Goal: Task Accomplishment & Management: Complete application form

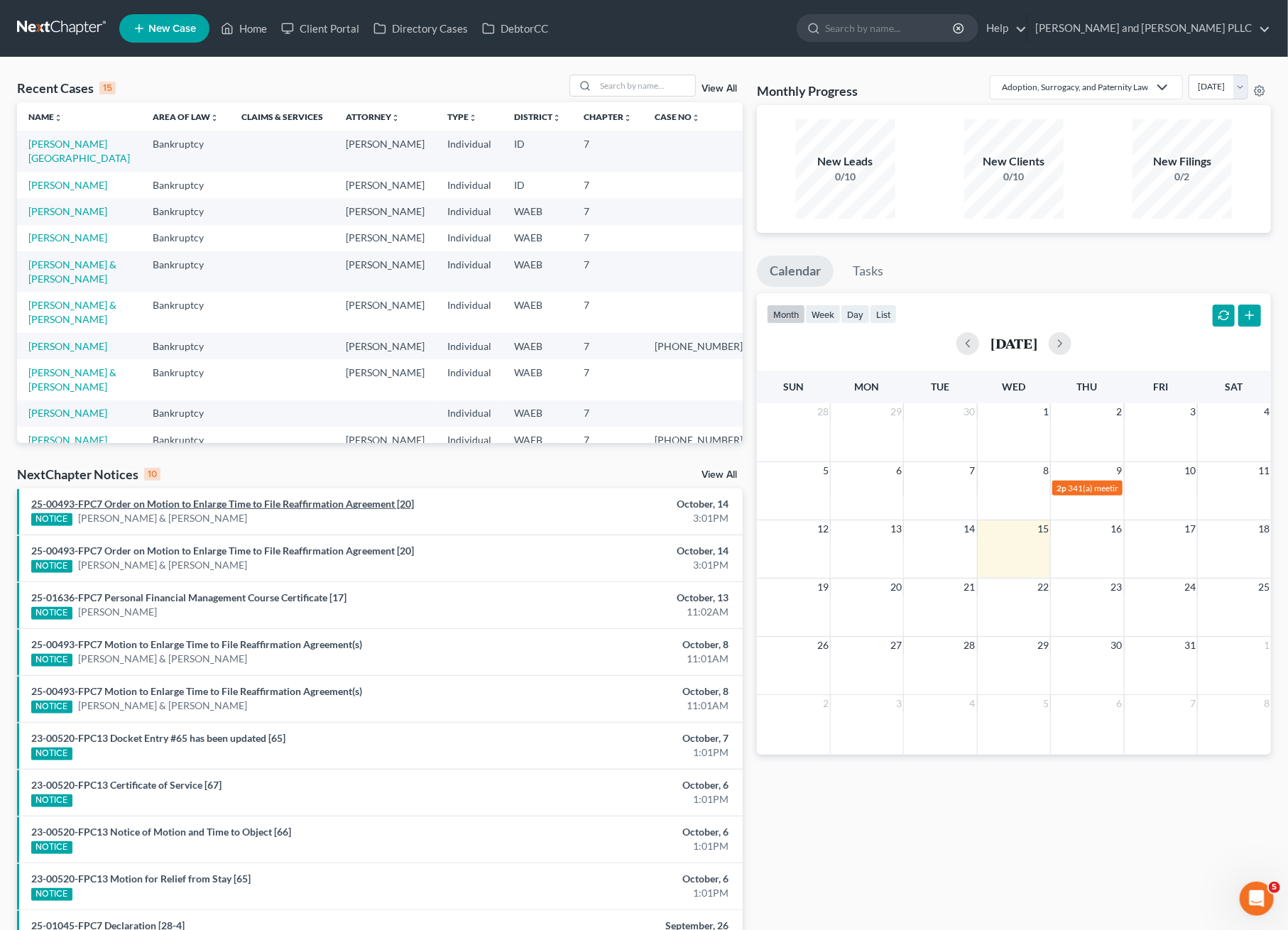
click at [239, 504] on link "25-00493-FPC7 Order on Motion to Enlarge Time to File Reaffirmation Agreement […" at bounding box center [222, 504] width 382 height 12
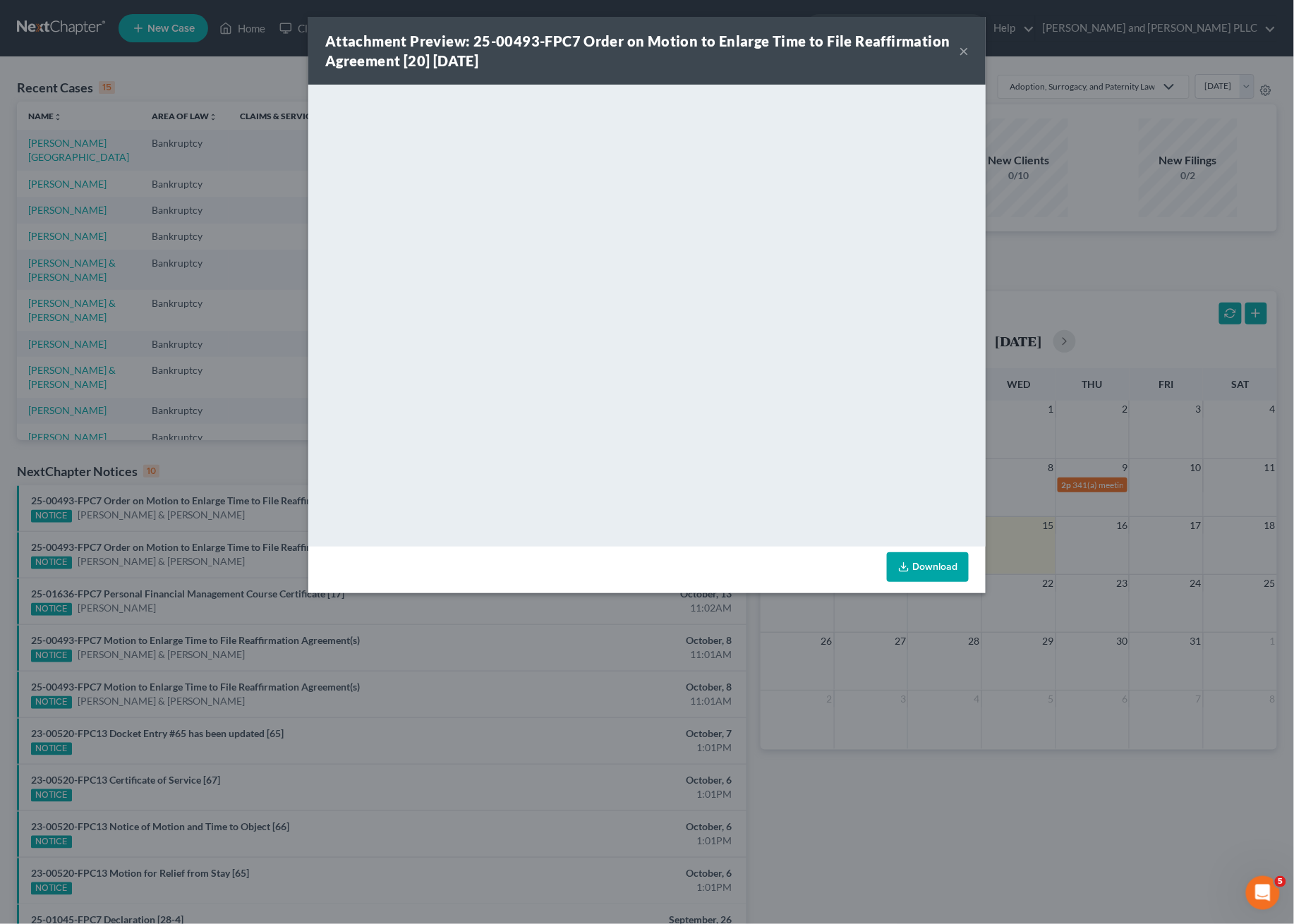
click at [963, 51] on button "×" at bounding box center [963, 51] width 10 height 17
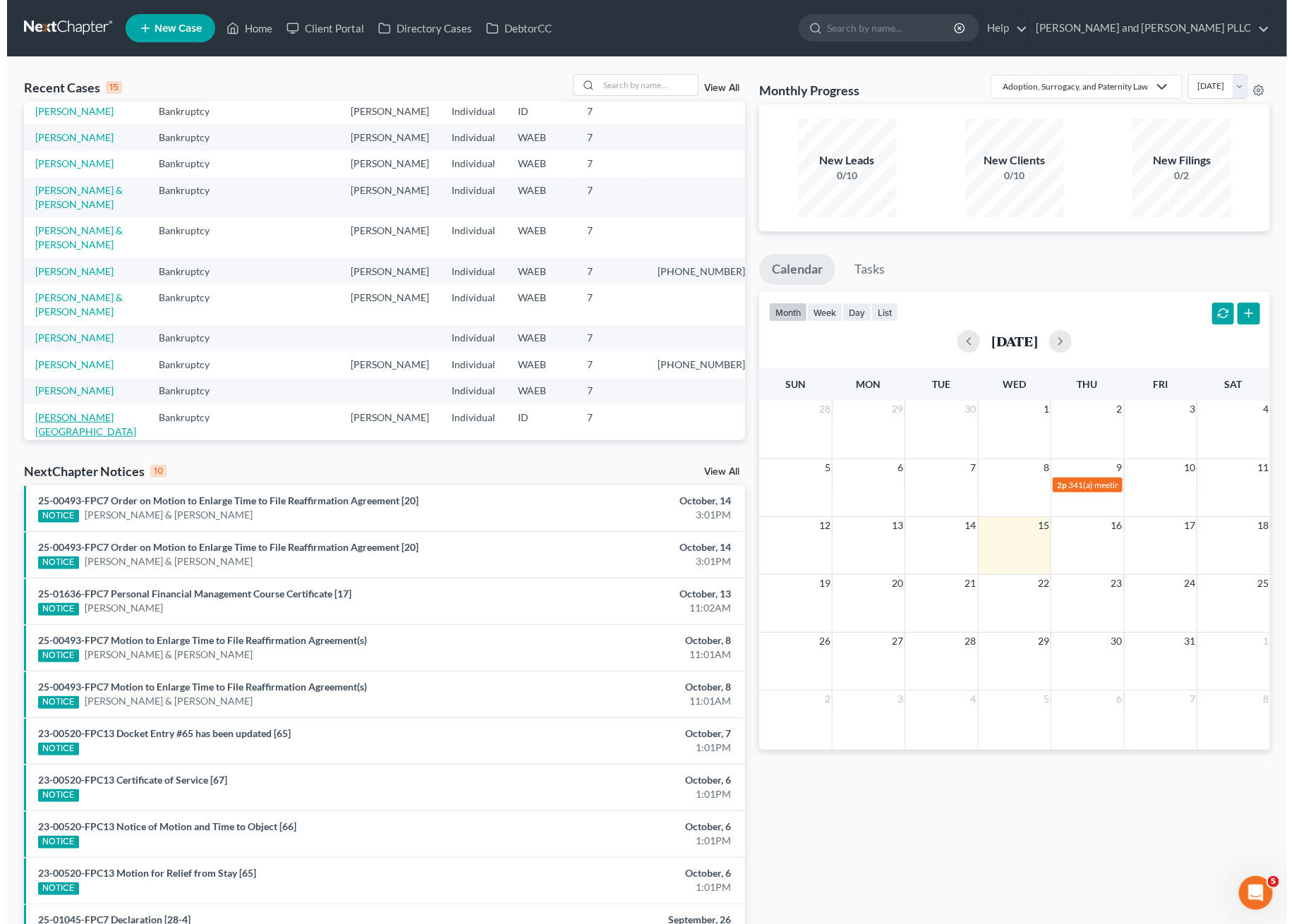
scroll to position [187, 0]
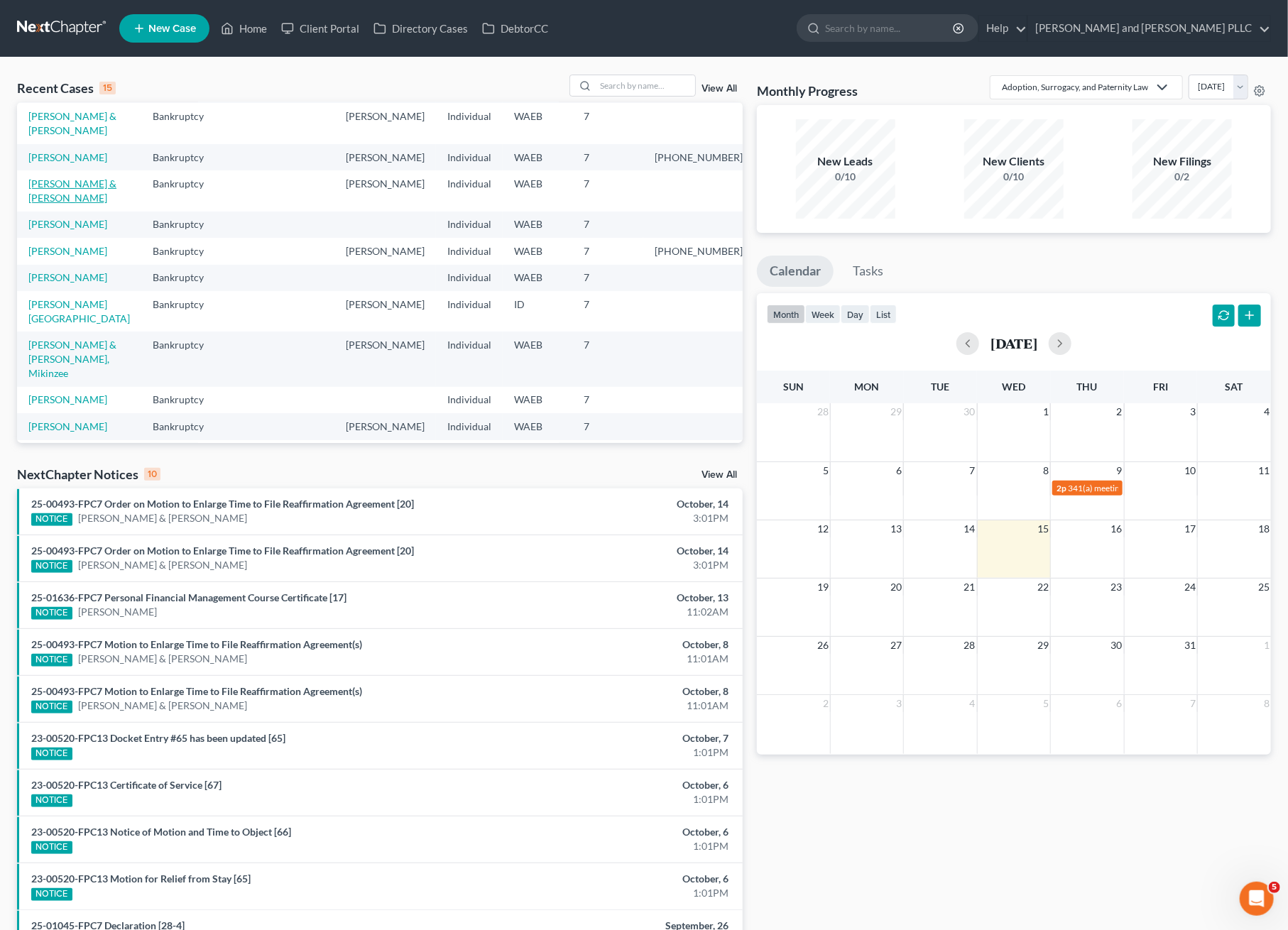
click at [59, 203] on link "[PERSON_NAME] & [PERSON_NAME]" at bounding box center [72, 191] width 88 height 27
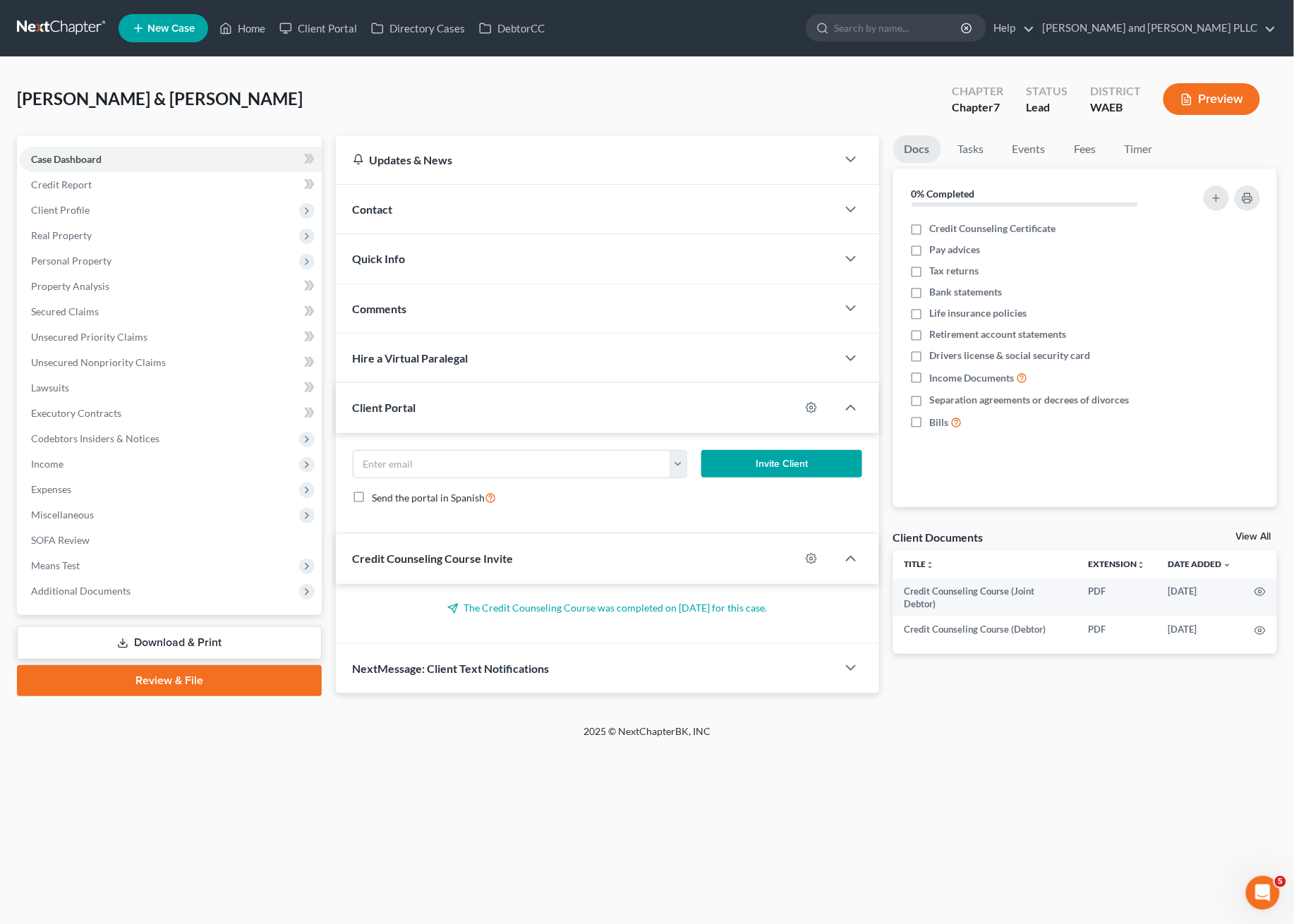
click at [184, 645] on link "Download & Print" at bounding box center [169, 642] width 305 height 33
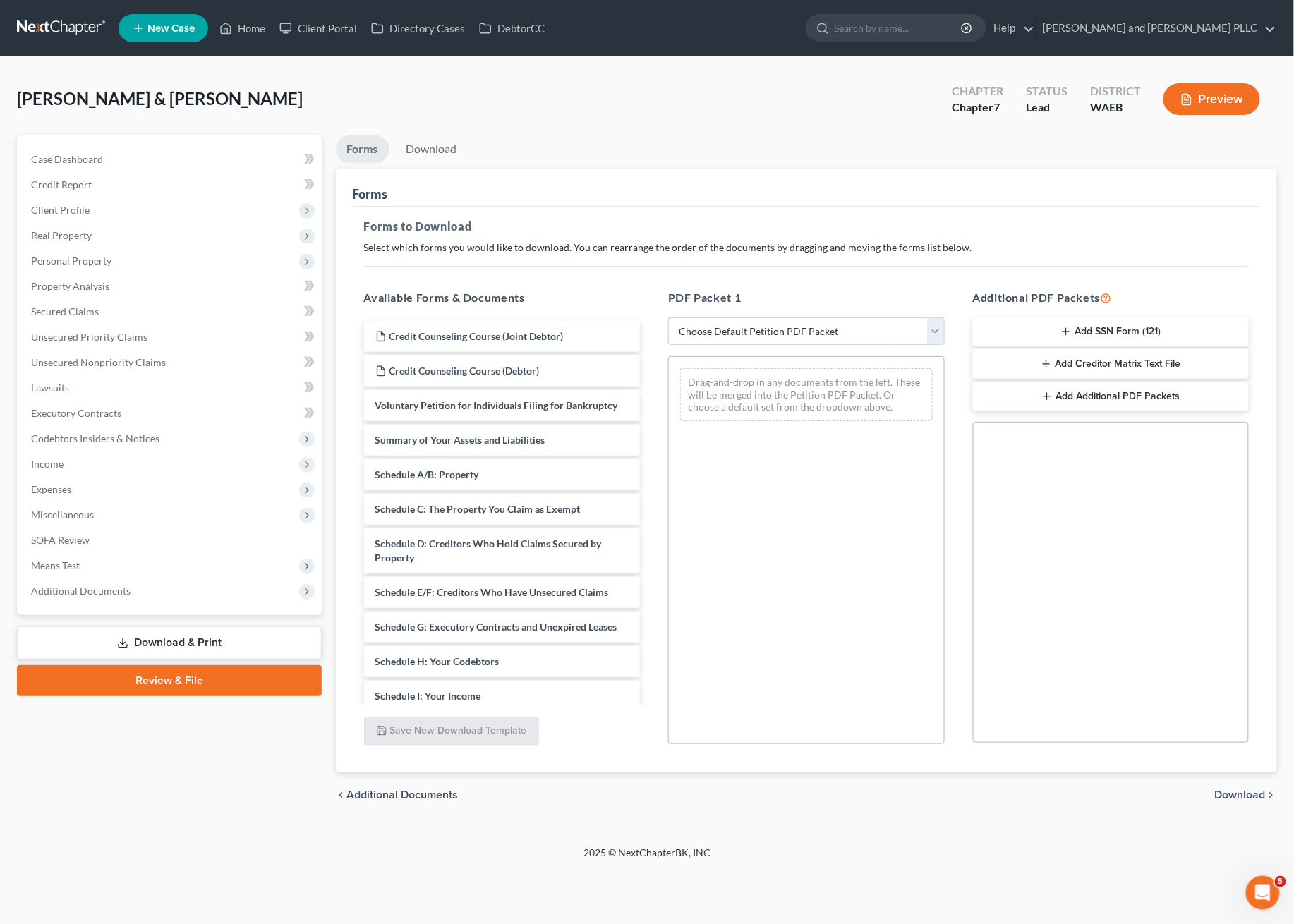
click at [851, 323] on select "Choose Default Petition PDF Packet Complete Bankruptcy Petition (all forms and …" at bounding box center [807, 332] width 276 height 28
select select "0"
click at [668, 318] on select "Choose Default Petition PDF Packet Complete Bankruptcy Petition (all forms and …" at bounding box center [807, 332] width 276 height 28
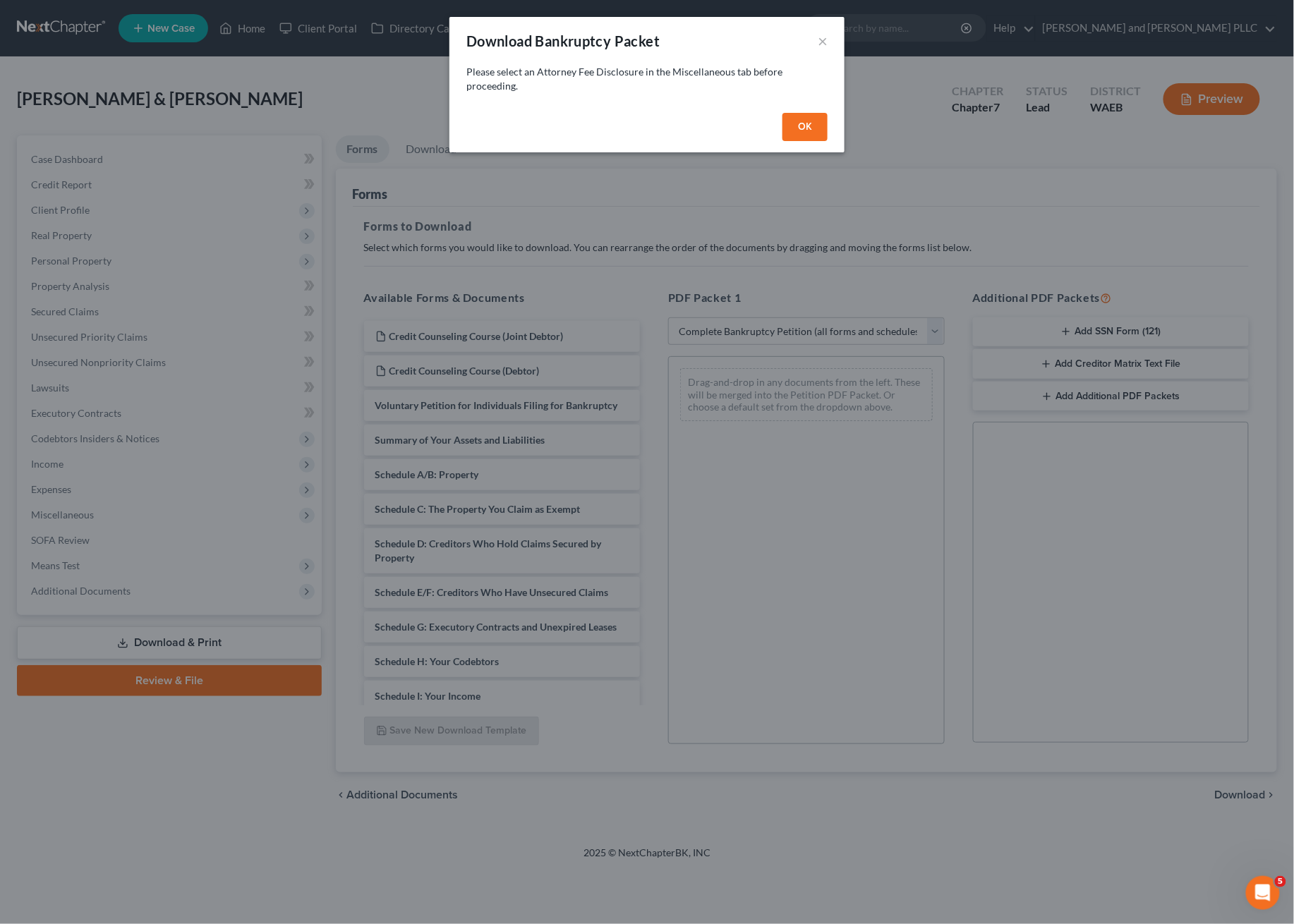
click at [796, 112] on div "OK" at bounding box center [646, 129] width 395 height 45
click at [809, 126] on button "OK" at bounding box center [804, 127] width 45 height 28
select select
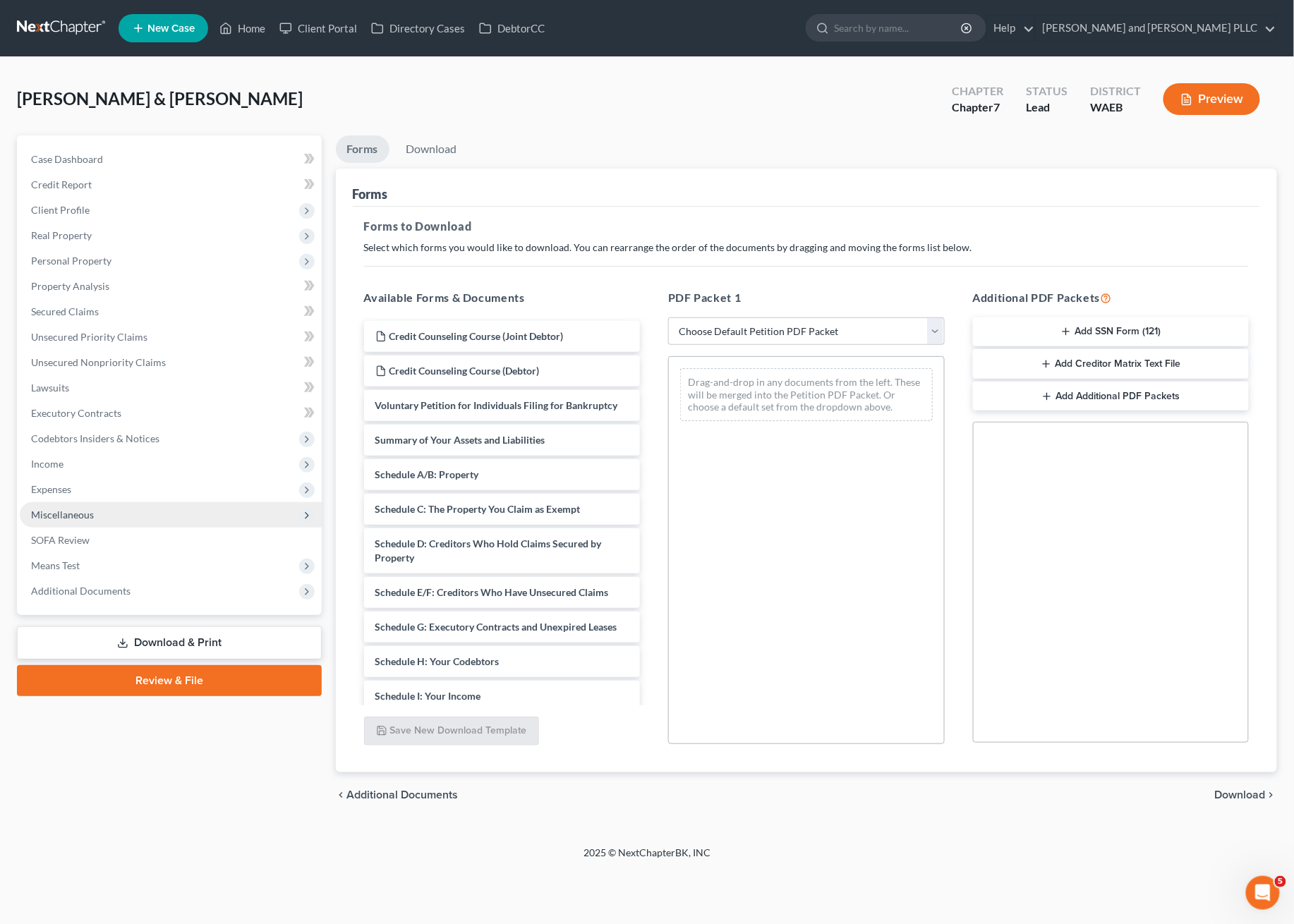
click at [103, 502] on span "Miscellaneous" at bounding box center [171, 515] width 302 height 26
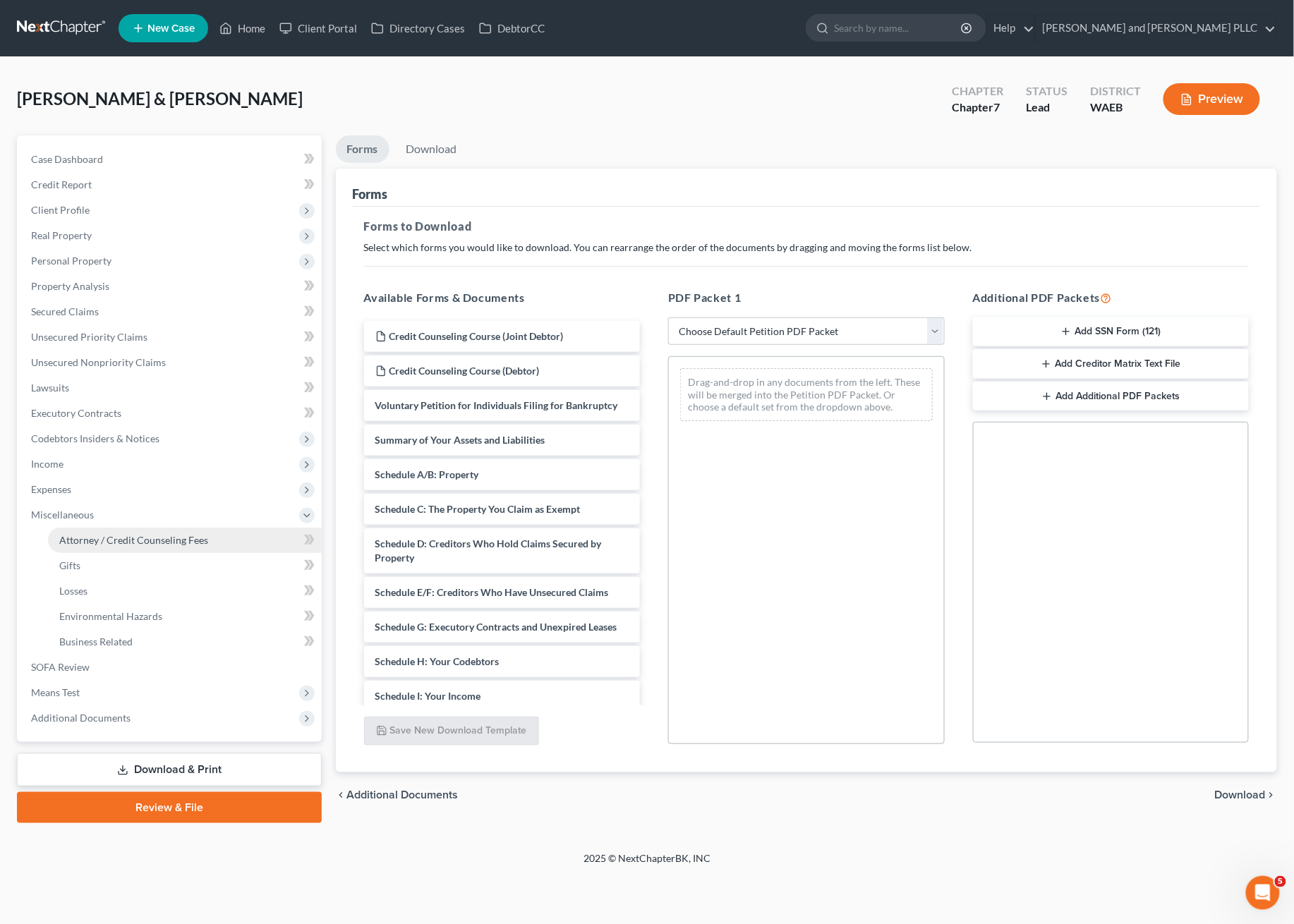
click at [99, 543] on span "Attorney / Credit Counseling Fees" at bounding box center [134, 540] width 149 height 12
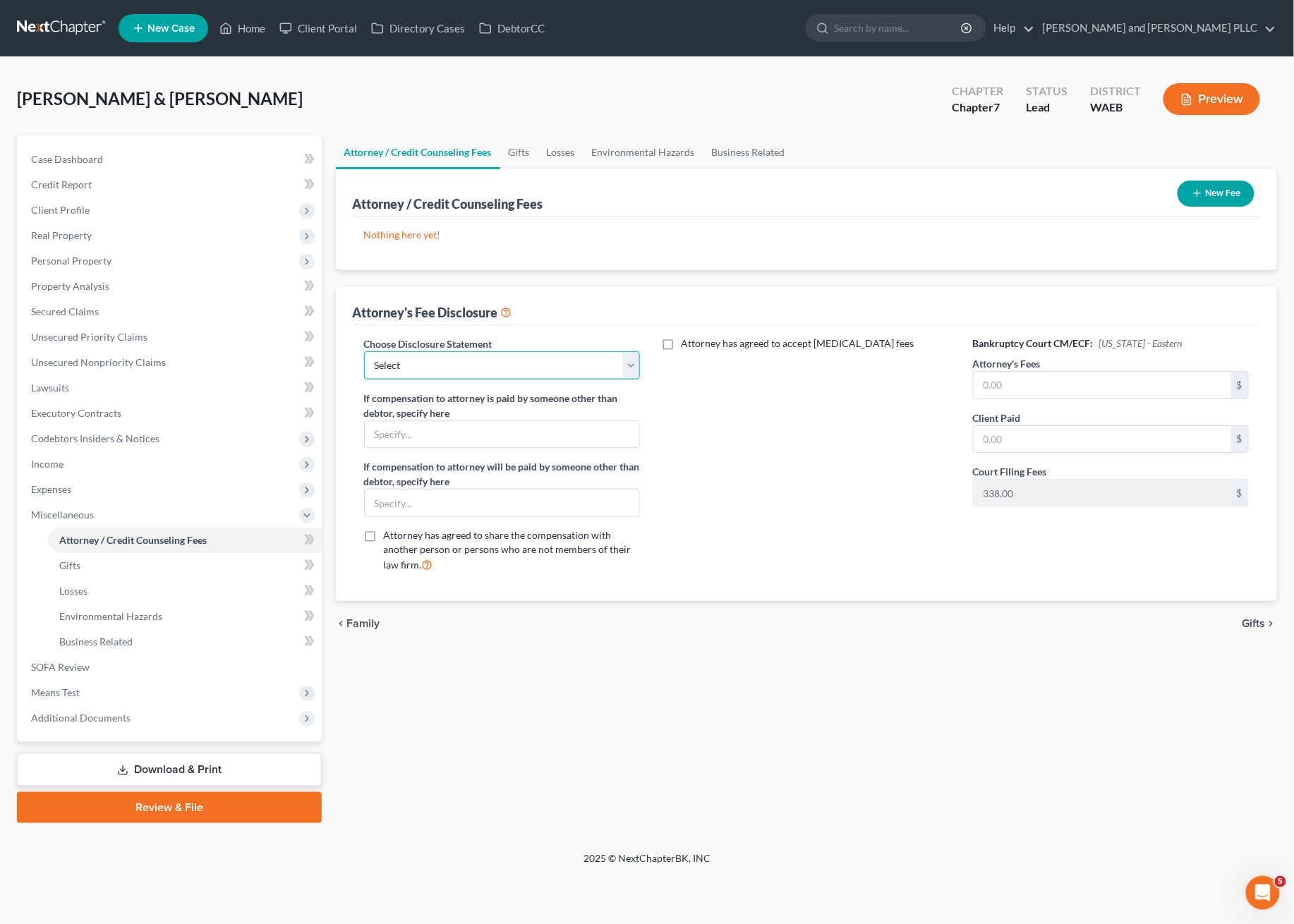
click at [505, 351] on select "Select Chapter 7 Chapter 13" at bounding box center [502, 365] width 276 height 28
select select "0"
click at [364, 351] on select "Select Chapter 7 Chapter 13" at bounding box center [502, 365] width 276 height 28
click at [446, 424] on input "text" at bounding box center [502, 434] width 275 height 26
click at [444, 489] on div at bounding box center [502, 503] width 276 height 28
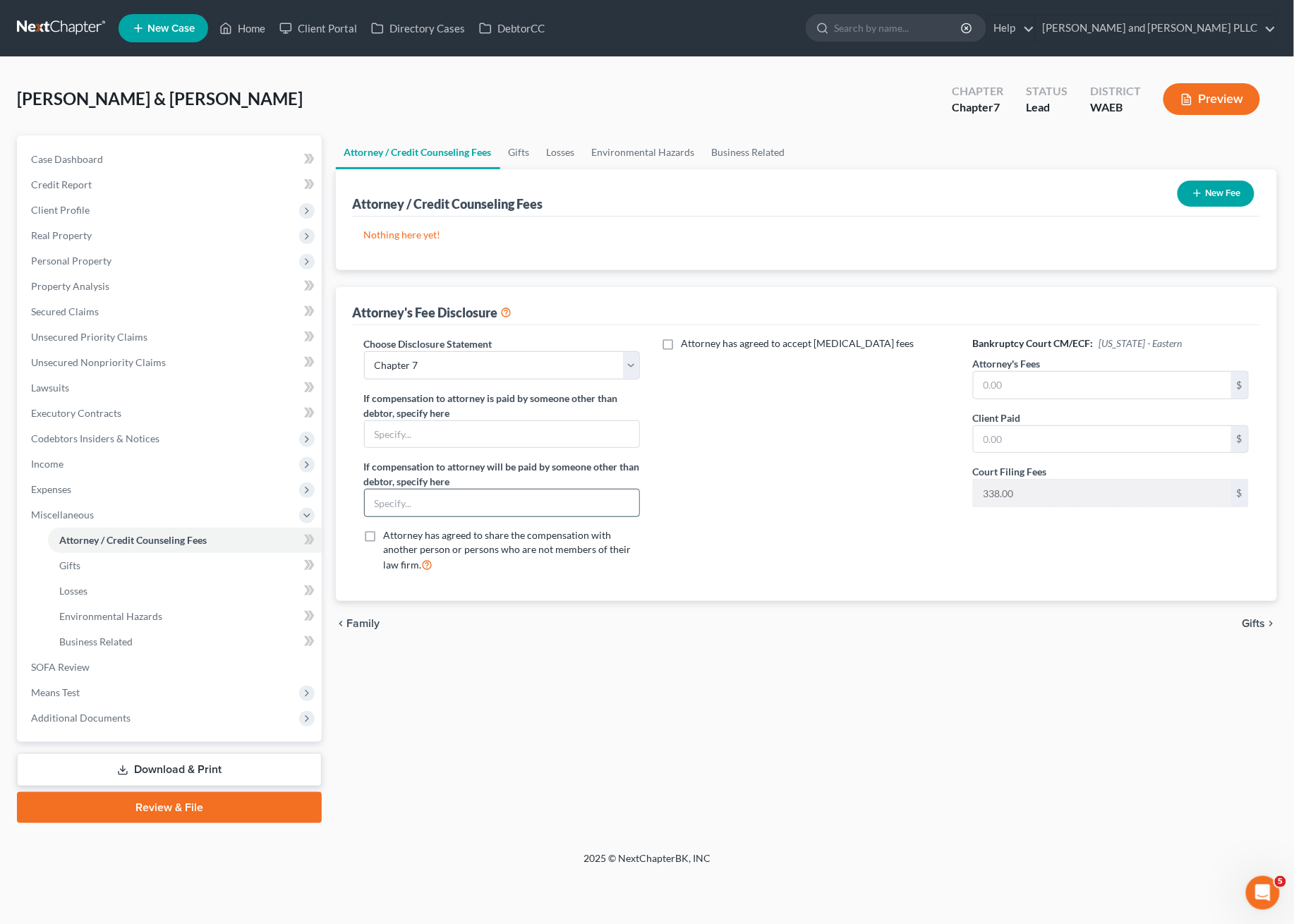
click at [468, 501] on input "text" at bounding box center [502, 503] width 275 height 26
click at [1074, 379] on input "text" at bounding box center [1102, 385] width 258 height 26
click at [1132, 382] on input "text" at bounding box center [1102, 385] width 258 height 26
click at [1007, 382] on input "text" at bounding box center [1102, 385] width 258 height 26
type input "8"
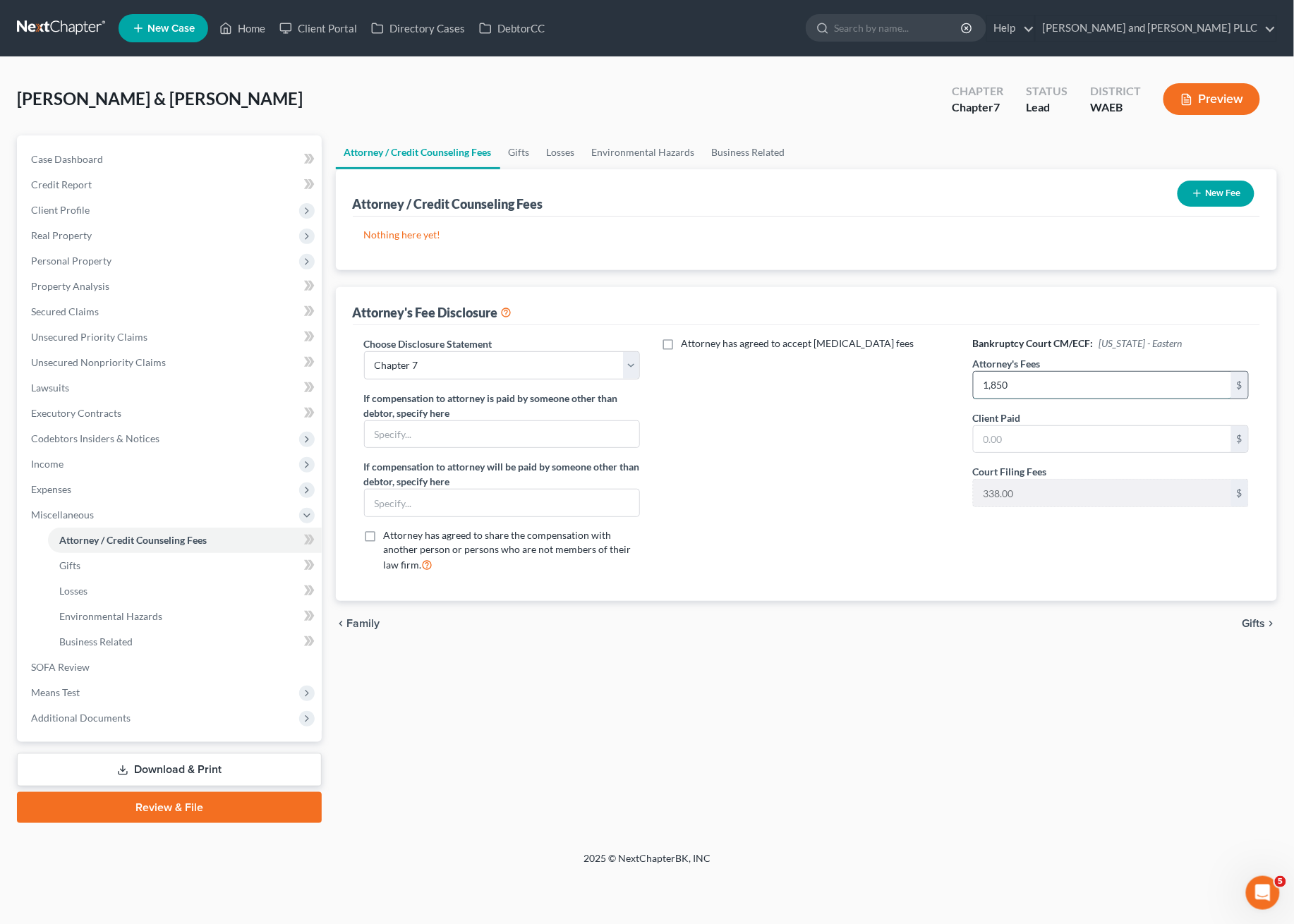
type input "1,850"
click at [830, 570] on div "Attorney has agreed to accept [MEDICAL_DATA] fees" at bounding box center [807, 460] width 305 height 248
drag, startPoint x: 1048, startPoint y: 401, endPoint x: 990, endPoint y: 387, distance: 59.7
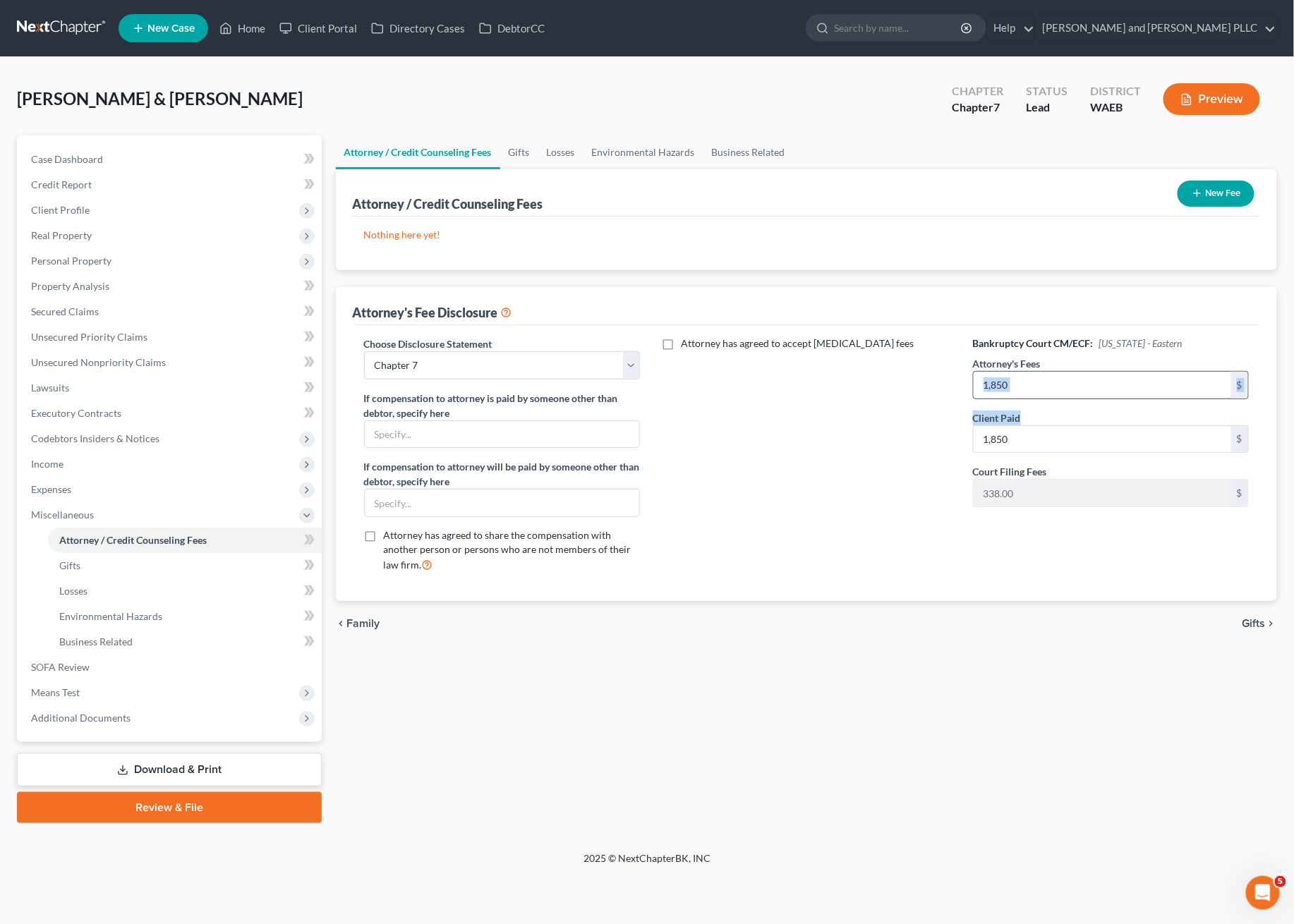
click at [990, 387] on div "Bankruptcy Court CM/ECF: [US_STATE] - Eastern Attorney's Fees 1,850 $ Client Pa…" at bounding box center [1111, 460] width 305 height 248
type input "1,925.00"
click at [907, 637] on div "chevron_left Family Gifts chevron_right" at bounding box center [807, 623] width 942 height 45
click at [1220, 190] on button "New Fee" at bounding box center [1216, 194] width 77 height 26
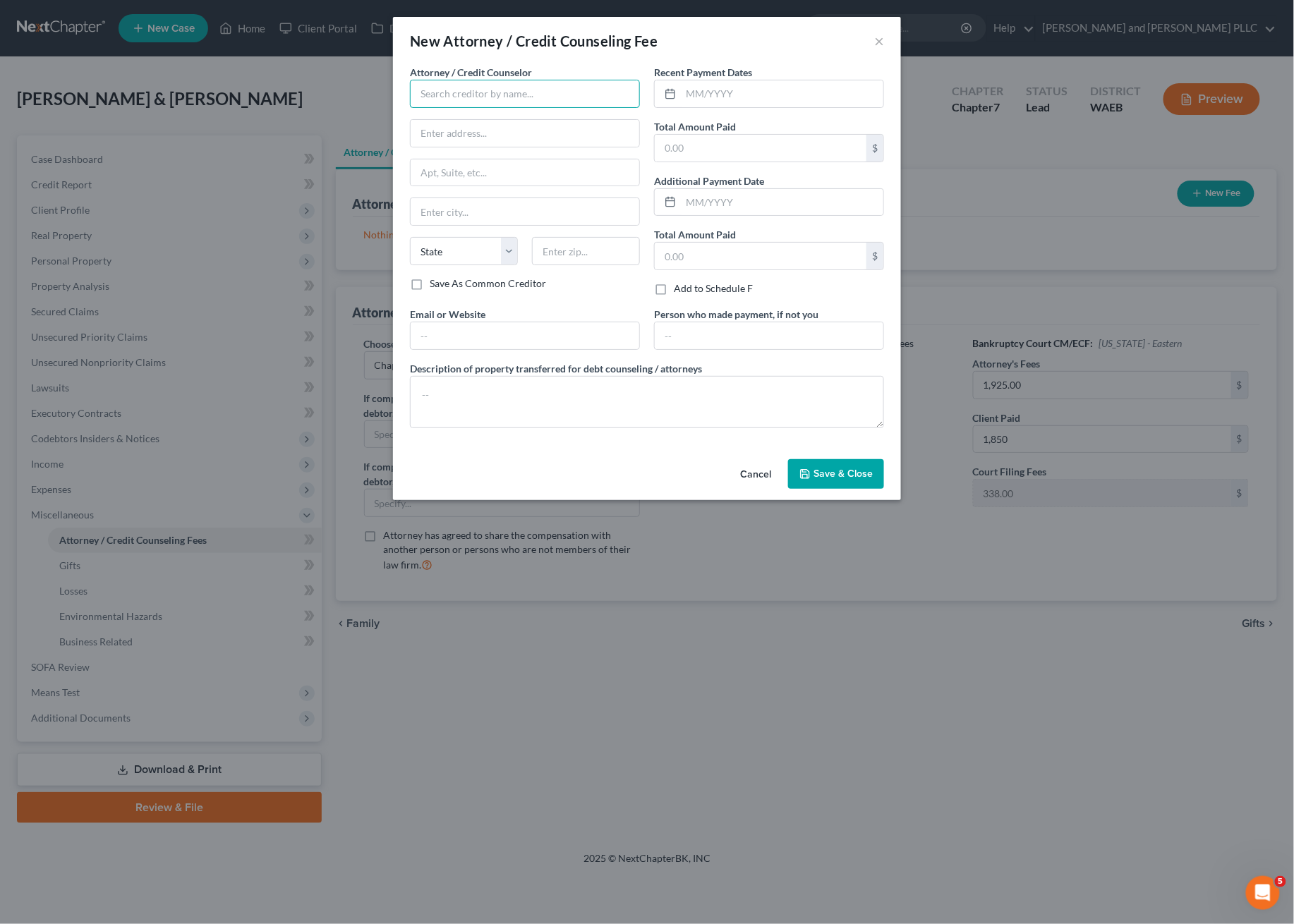
click at [501, 98] on input "text" at bounding box center [525, 93] width 230 height 28
type input "e"
click at [504, 122] on div "[PERSON_NAME] and [PERSON_NAME] PLLC" at bounding box center [523, 118] width 204 height 14
type input "[PERSON_NAME] and [PERSON_NAME] PLLC"
type input "[STREET_ADDRESS]"
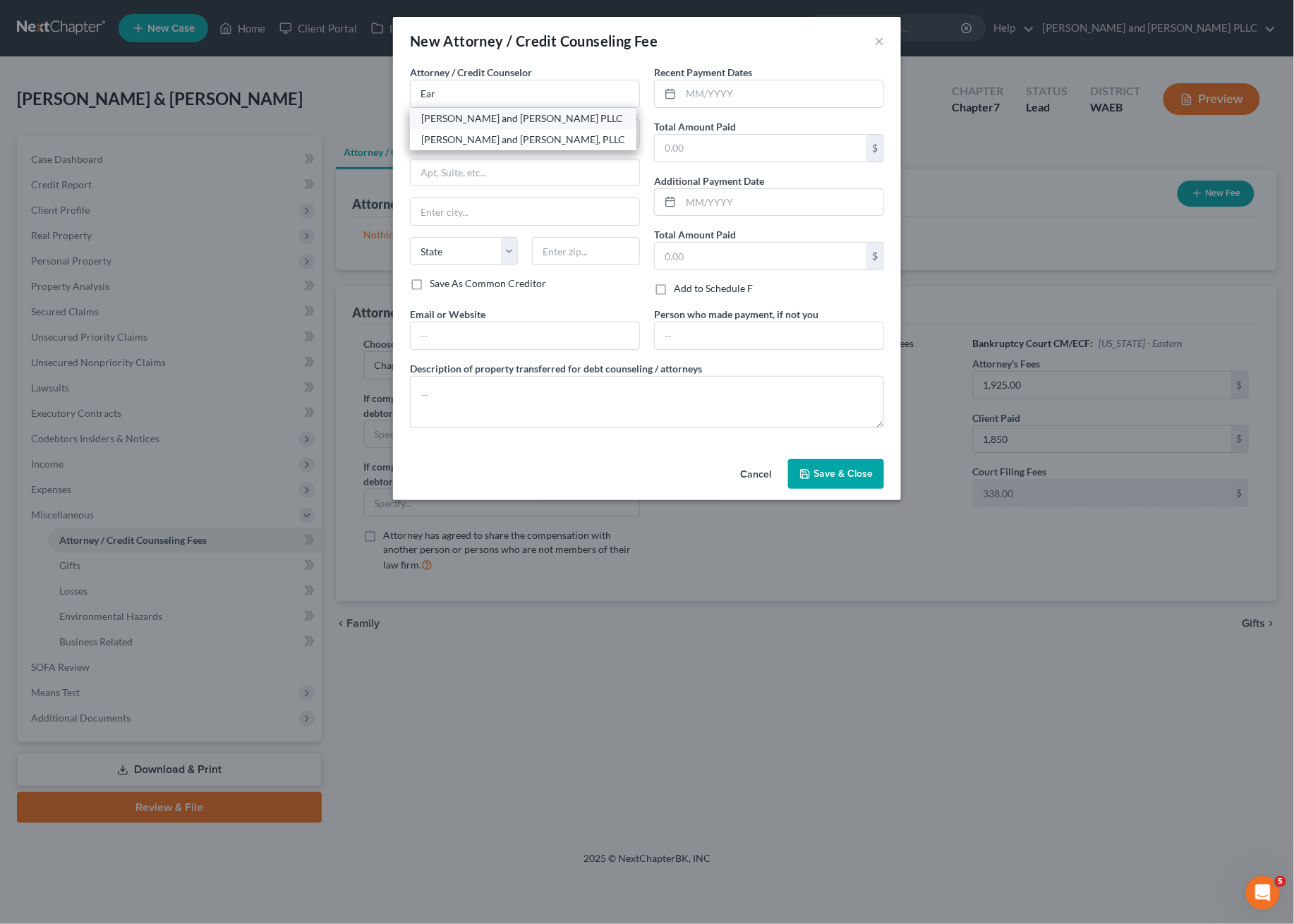
type input "[GEOGRAPHIC_DATA]"
select select "50"
type input "98837"
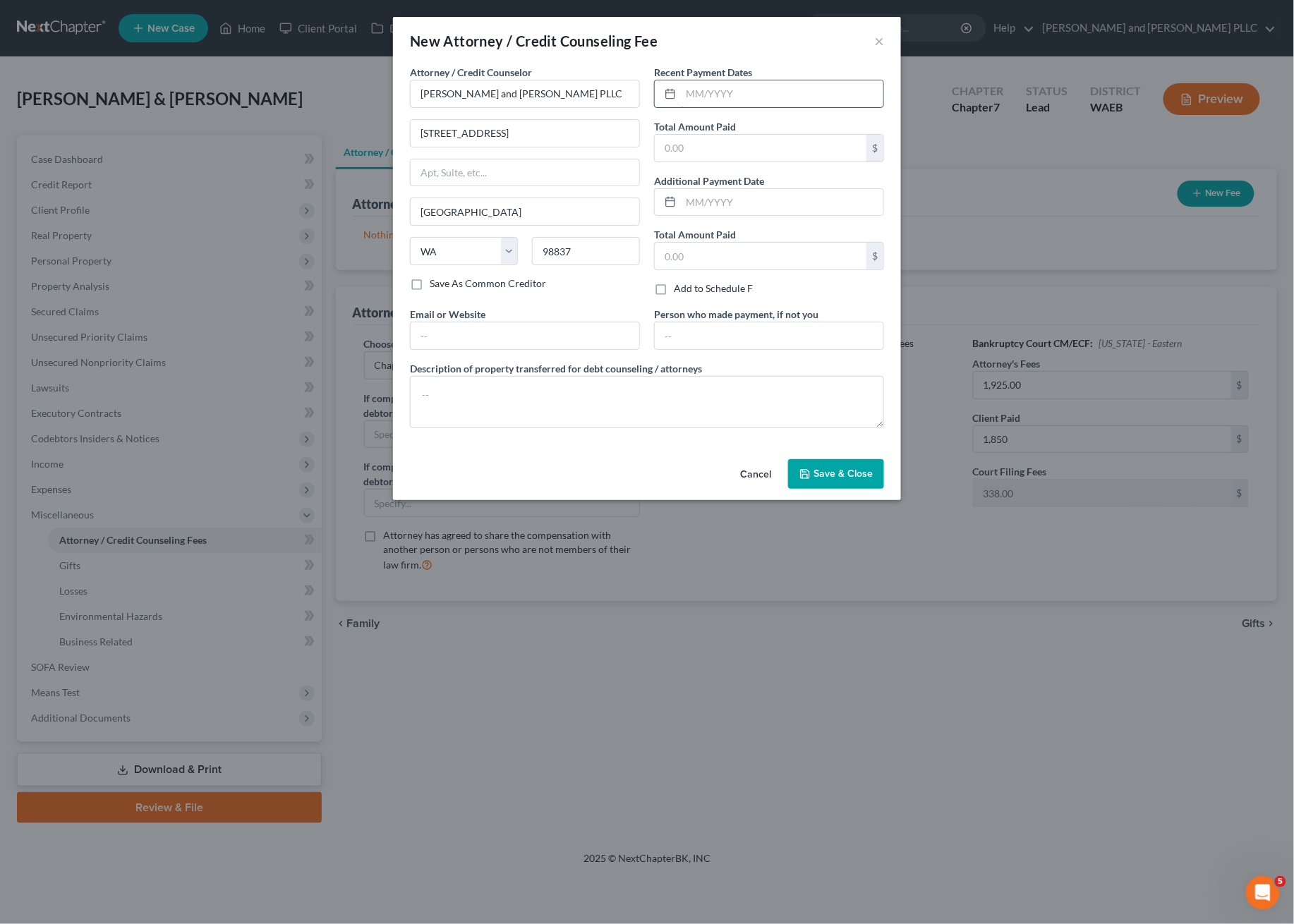
click at [737, 89] on input "text" at bounding box center [782, 93] width 202 height 26
type input "08/2025"
click at [705, 148] on input "text" at bounding box center [761, 148] width 212 height 26
type input "2,342.00"
click at [489, 329] on input "text" at bounding box center [525, 336] width 229 height 26
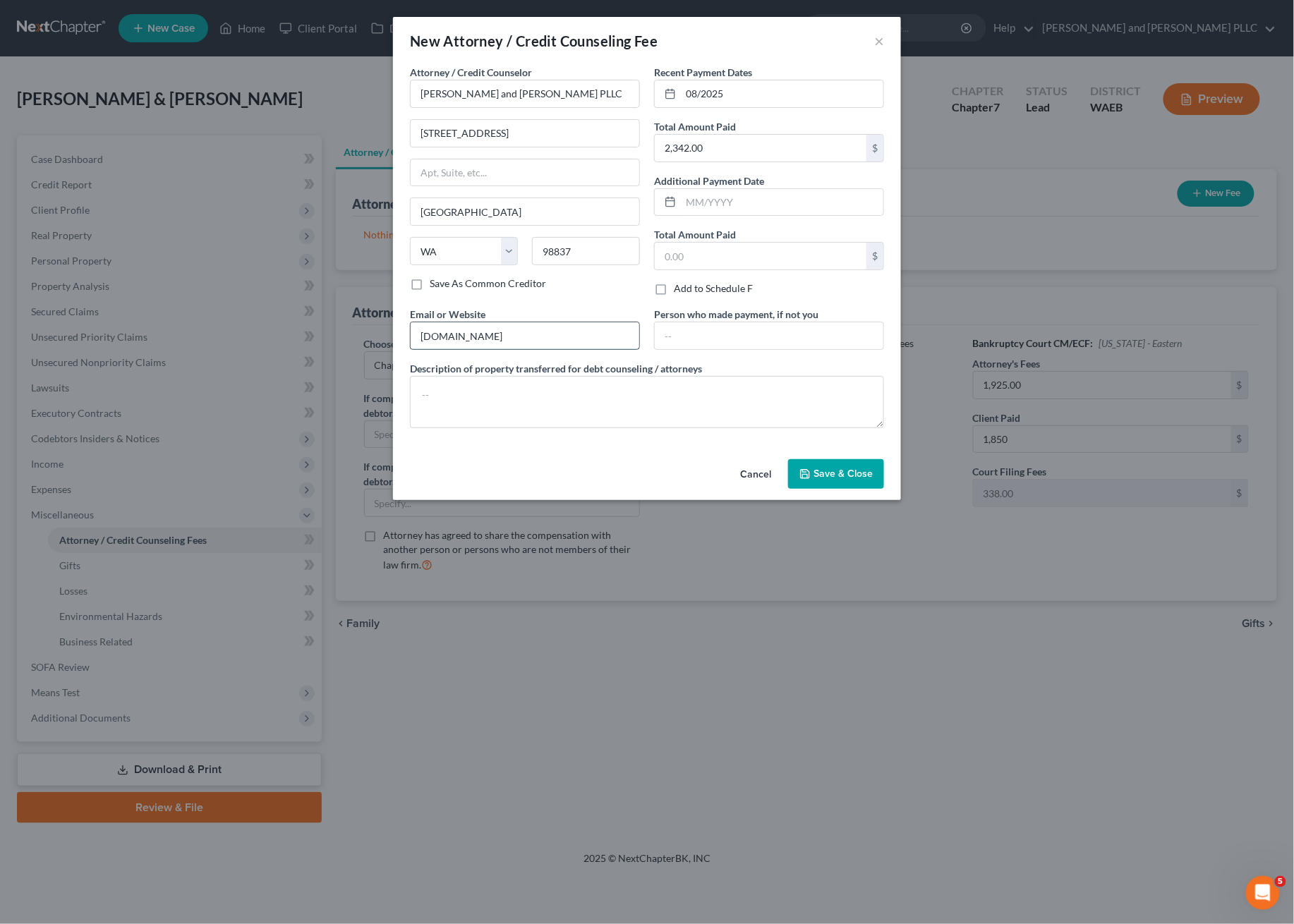
type input "[DOMAIN_NAME]"
type textarea "A"
click at [750, 398] on textarea "Attorney's Fee's $1,925.00, Bankruptcy Filing Fee $338.00m, Credit Report's $79…" at bounding box center [647, 402] width 474 height 52
type textarea "Attorney's Fee's $1,925.00, Bankruptcy Filing Fee $338.00m, Credit Report's $79…"
drag, startPoint x: 838, startPoint y: 466, endPoint x: 534, endPoint y: 357, distance: 323.0
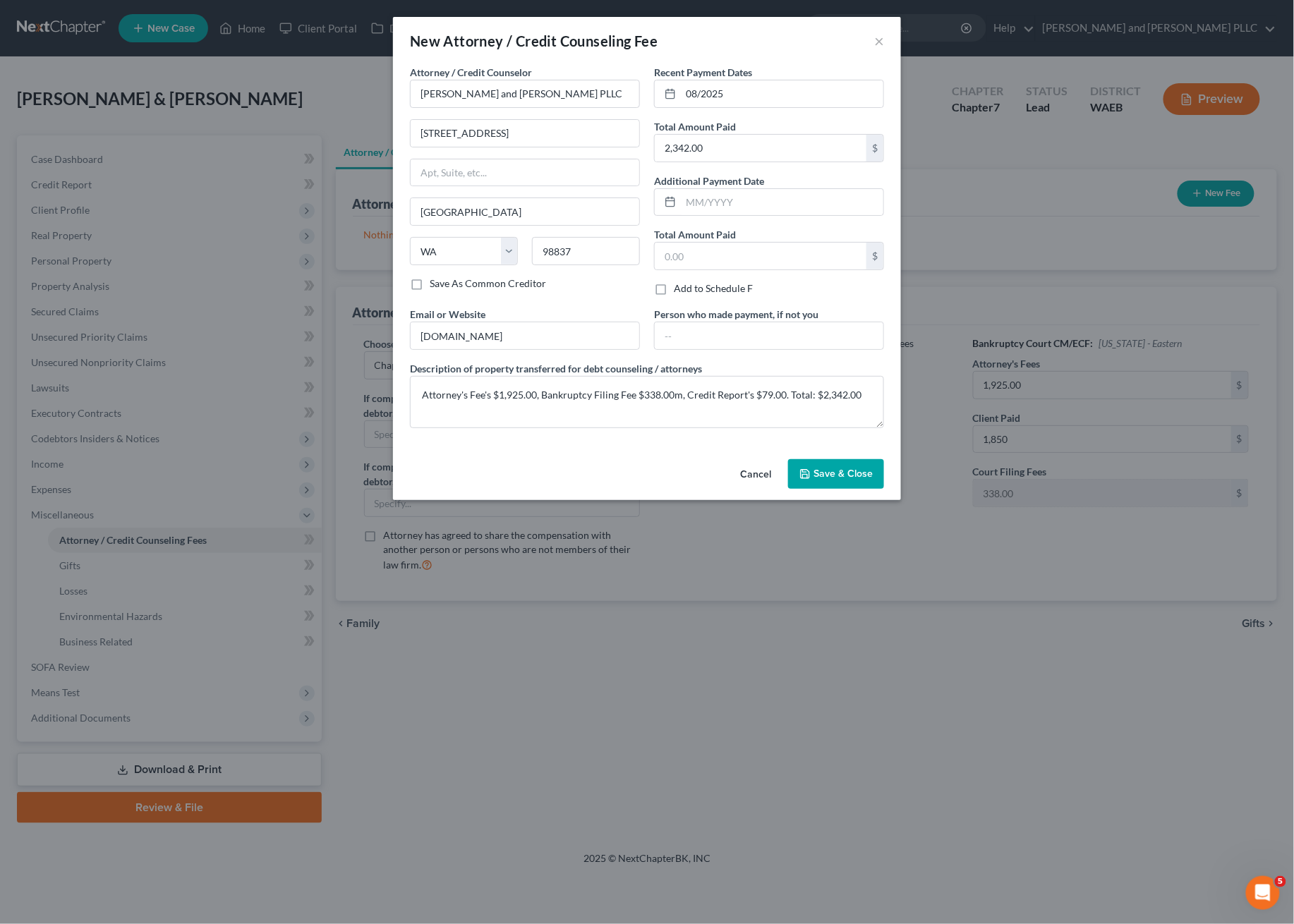
click at [548, 361] on div "New Attorney / Credit Counseling Fee × Attorney / Credit Counselor * [PERSON_NA…" at bounding box center [647, 258] width 508 height 483
click at [429, 289] on label "Save As Common Creditor" at bounding box center [487, 283] width 116 height 14
click at [435, 286] on input "Save As Common Creditor" at bounding box center [440, 281] width 9 height 9
checkbox input "true"
click at [857, 464] on button "Save & Close" at bounding box center [836, 474] width 96 height 29
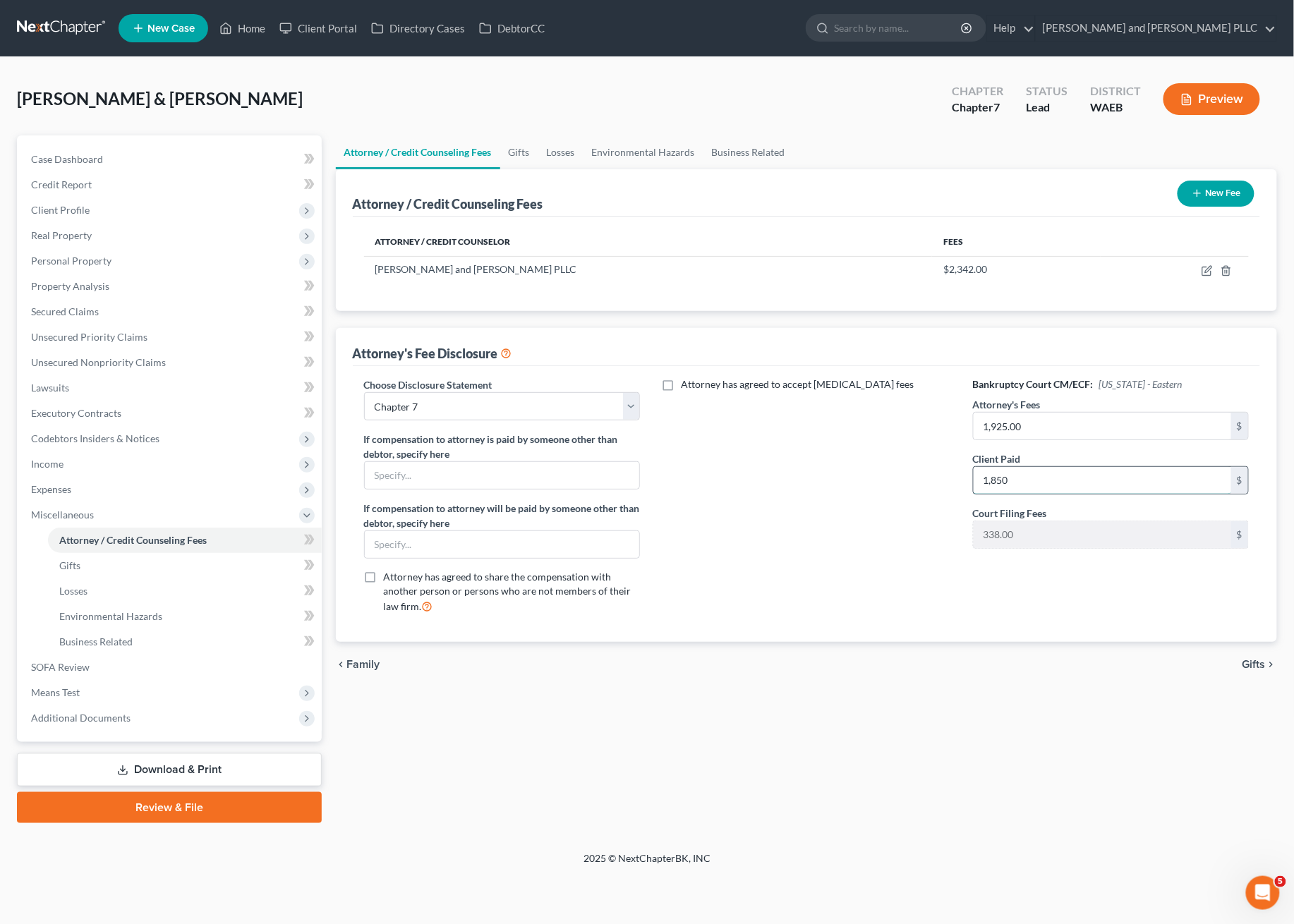
click at [1024, 473] on input "1,850" at bounding box center [1102, 480] width 258 height 26
click at [1014, 660] on div "chevron_left Family Gifts chevron_right" at bounding box center [807, 664] width 942 height 45
click at [1080, 480] on input "2,263" at bounding box center [1102, 480] width 258 height 26
click at [1070, 419] on input "1,925.00" at bounding box center [1102, 426] width 258 height 26
click at [807, 493] on div "Attorney has agreed to accept [MEDICAL_DATA] fees" at bounding box center [807, 501] width 305 height 248
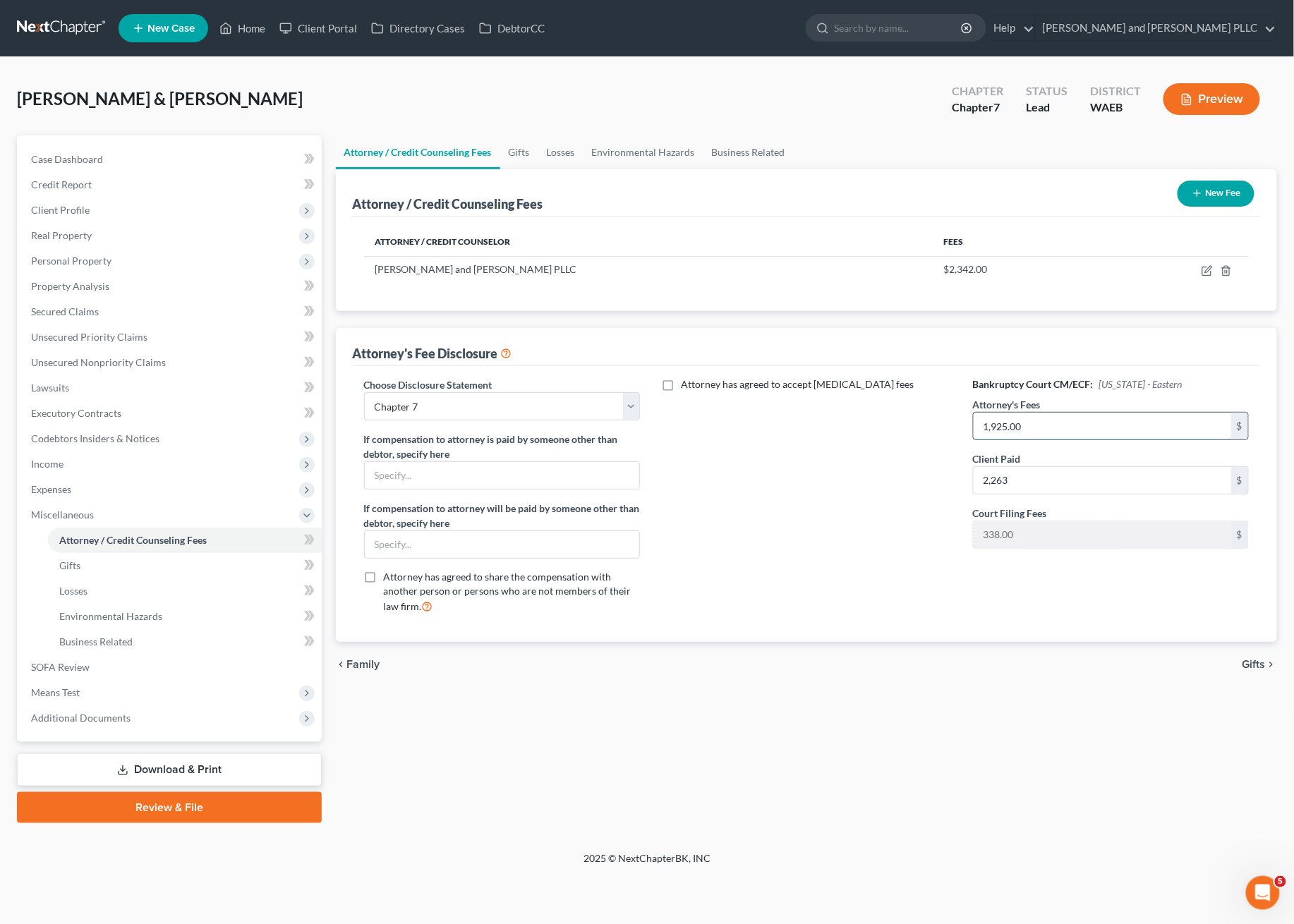
click at [1147, 415] on input "1,925.00" at bounding box center [1102, 426] width 258 height 26
click at [1156, 485] on input "2,263" at bounding box center [1102, 480] width 258 height 26
click at [1107, 557] on div "Bankruptcy Court CM/ECF: [US_STATE] - Eastern Attorney's Fees 1,925.00 $ Client…" at bounding box center [1111, 501] width 305 height 248
click at [1037, 472] on input "2,263" at bounding box center [1102, 480] width 258 height 26
click at [763, 509] on div "Attorney has agreed to accept [MEDICAL_DATA] fees" at bounding box center [807, 501] width 305 height 248
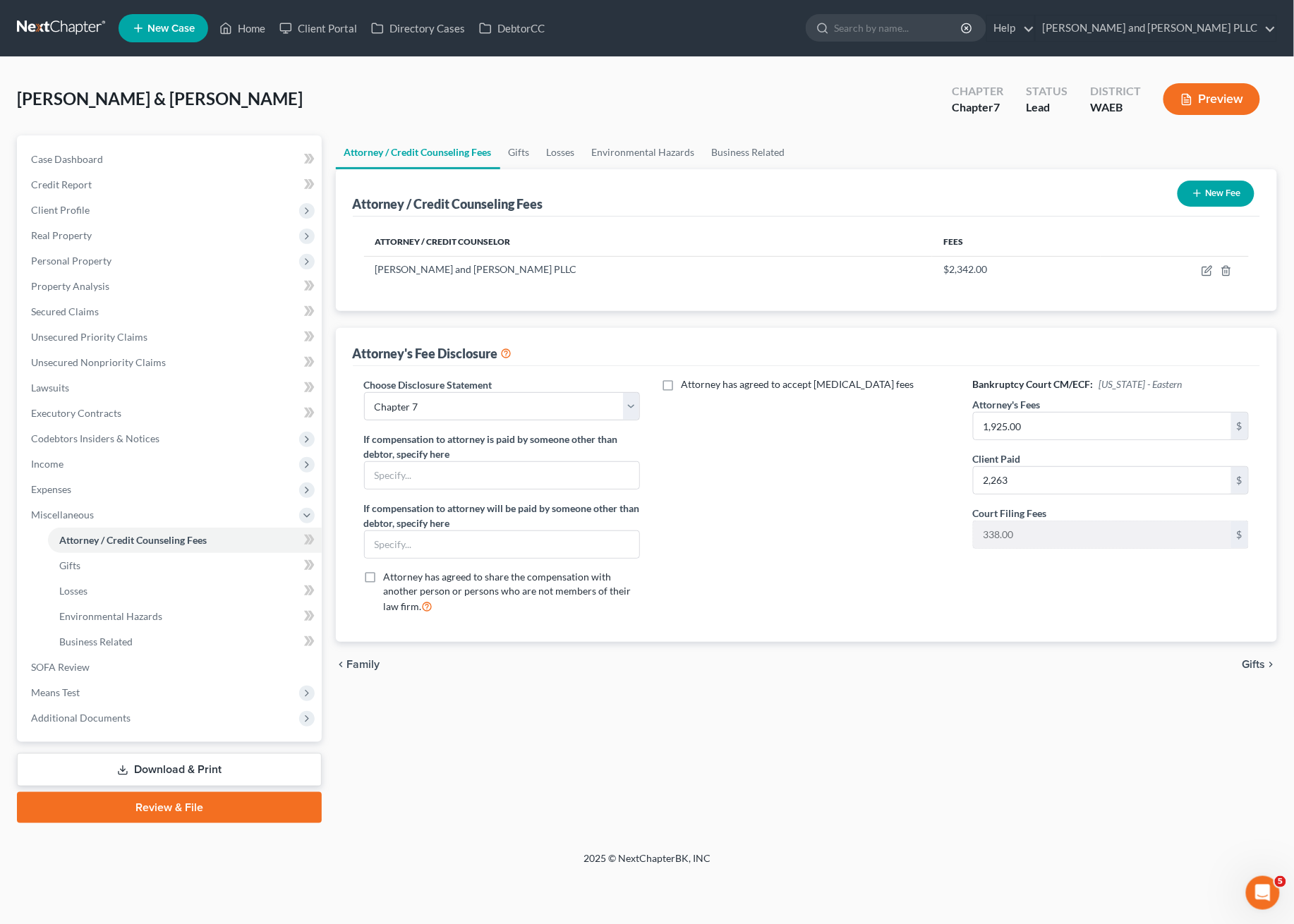
click at [1228, 95] on button "Preview" at bounding box center [1212, 99] width 96 height 32
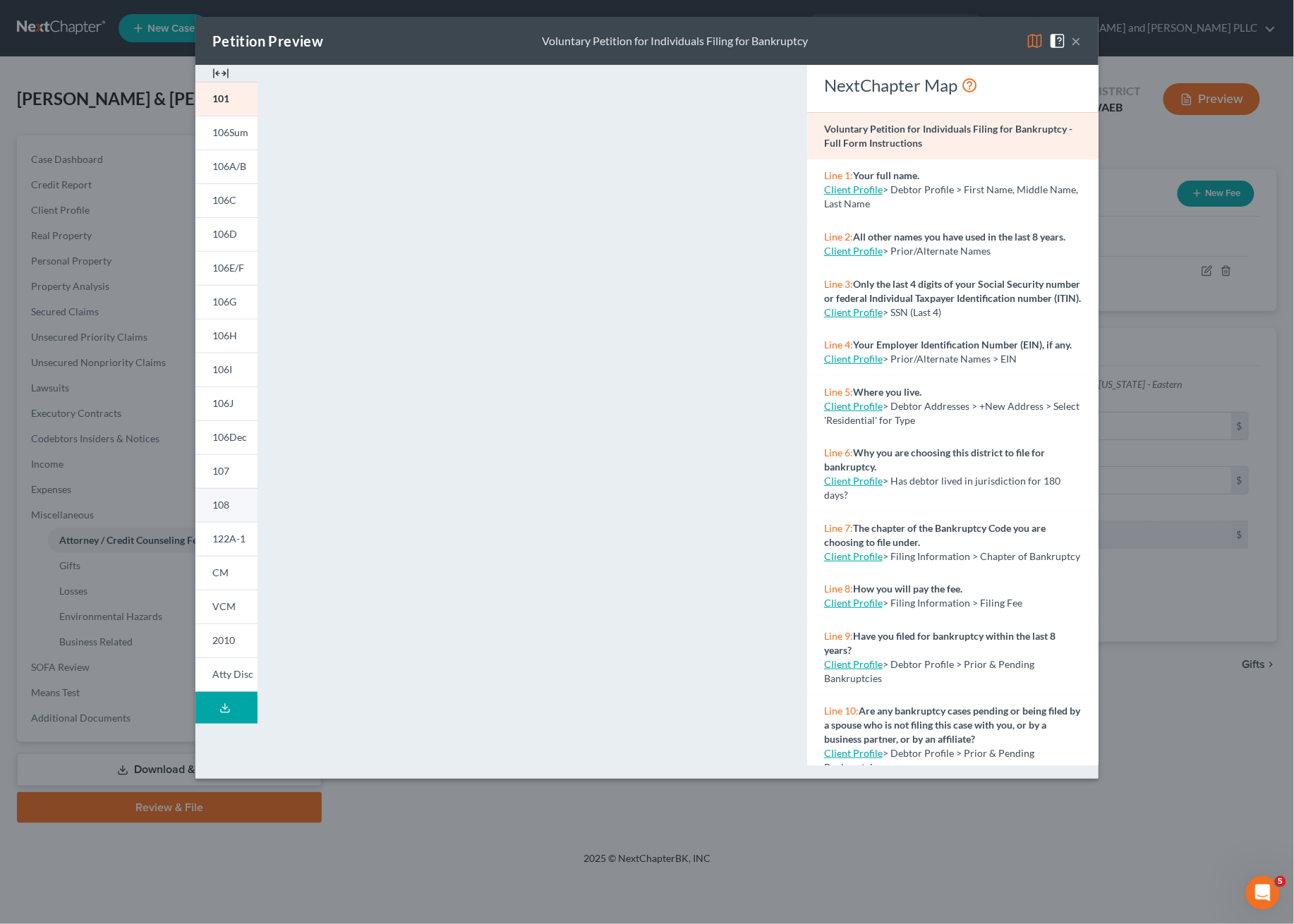
click at [233, 507] on link "108" at bounding box center [226, 505] width 62 height 34
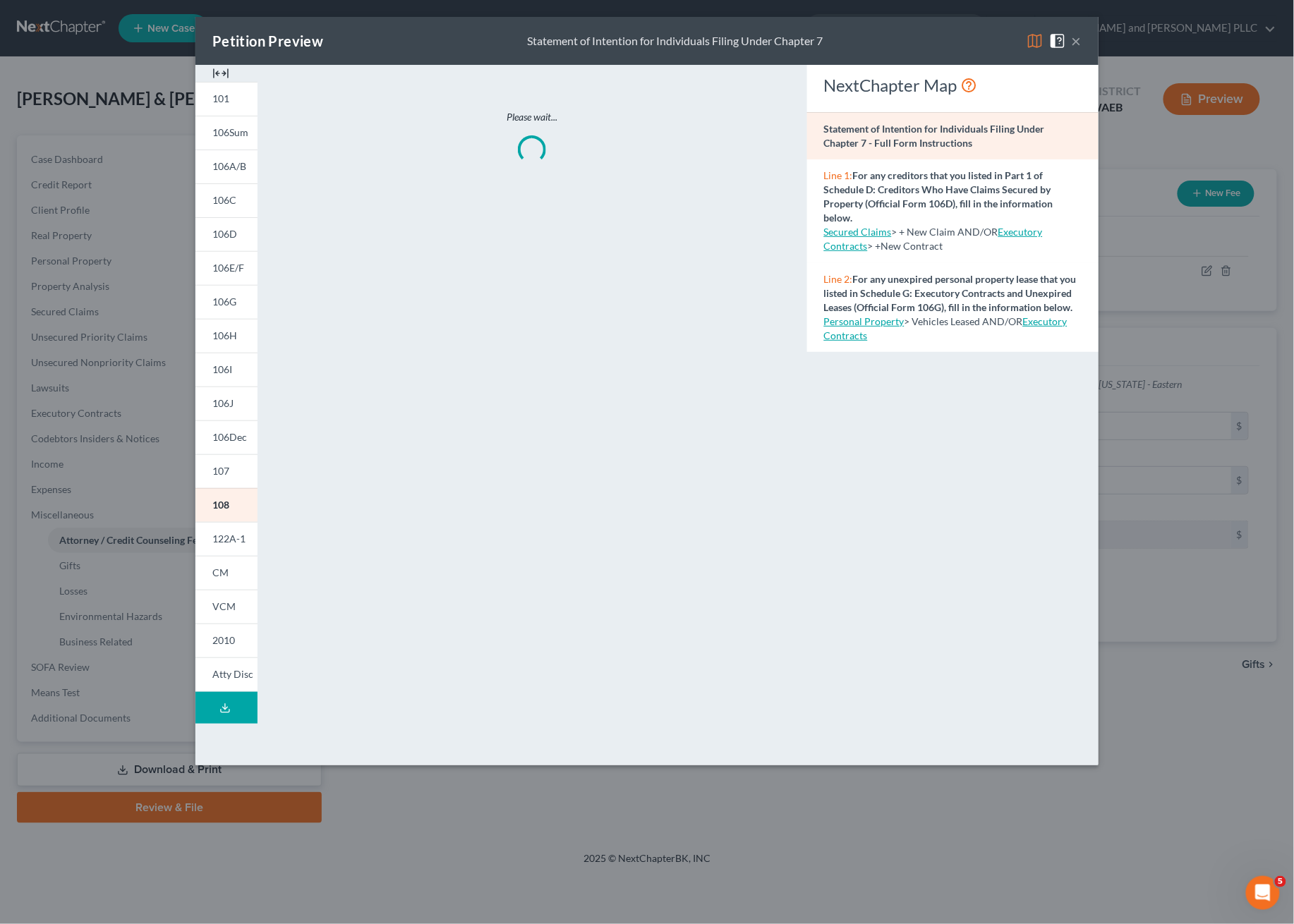
click at [227, 74] on img at bounding box center [221, 73] width 17 height 17
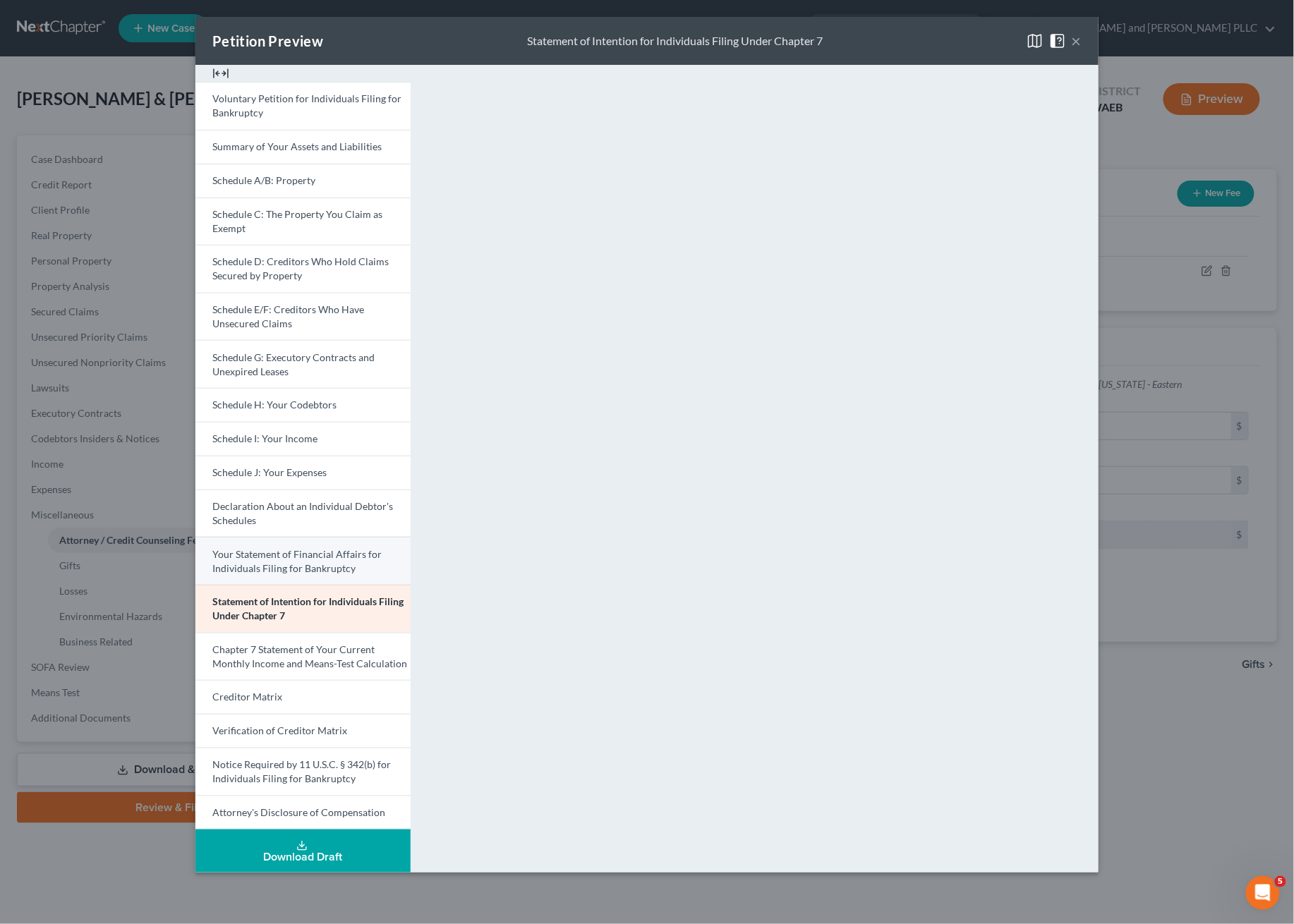
click at [292, 553] on span "Your Statement of Financial Affairs for Individuals Filing for Bankruptcy" at bounding box center [297, 562] width 169 height 26
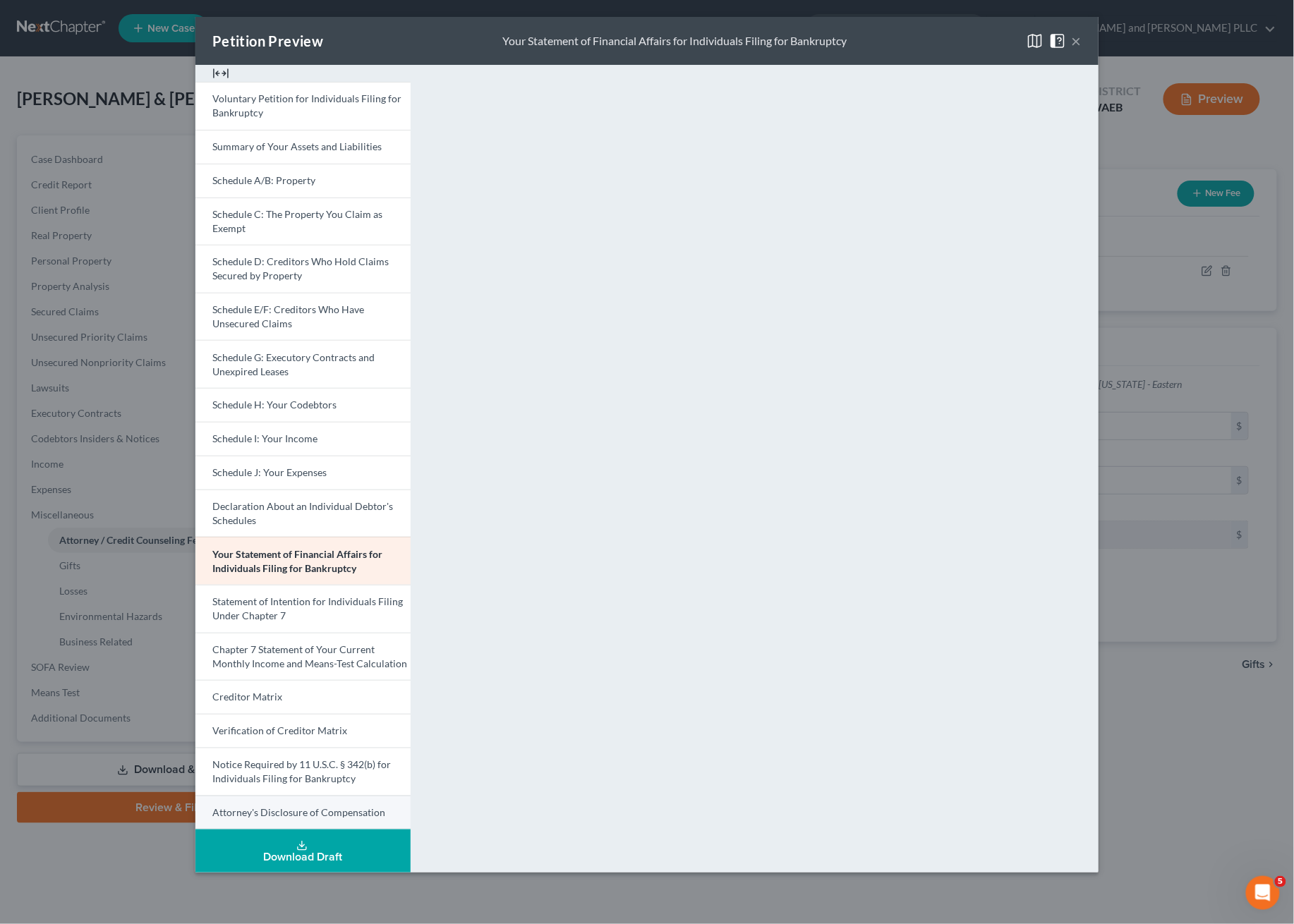
drag, startPoint x: 307, startPoint y: 811, endPoint x: 314, endPoint y: 808, distance: 7.6
click at [307, 811] on span "Attorney's Disclosure of Compensation" at bounding box center [299, 812] width 173 height 12
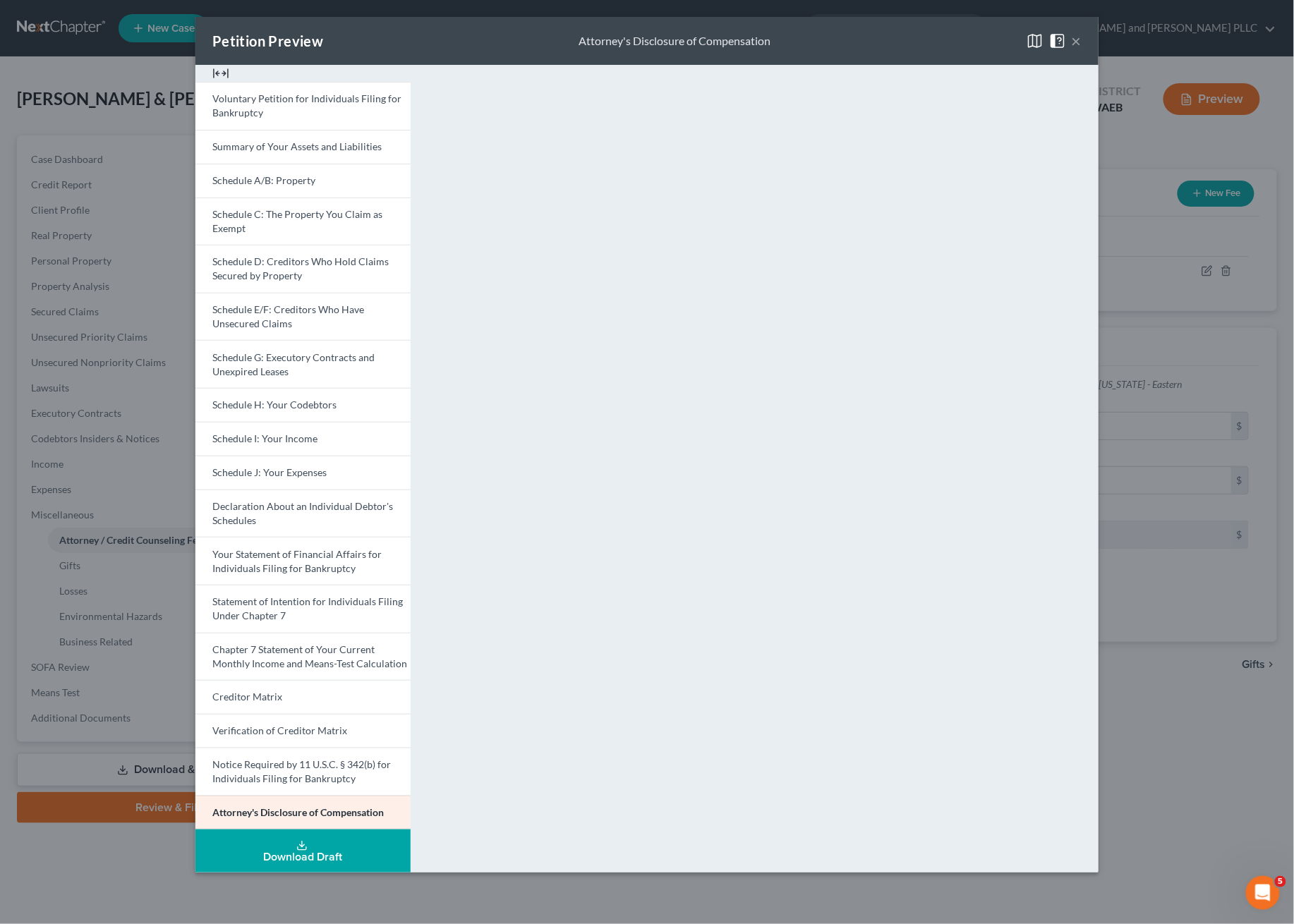
click at [1079, 38] on button "×" at bounding box center [1076, 40] width 10 height 17
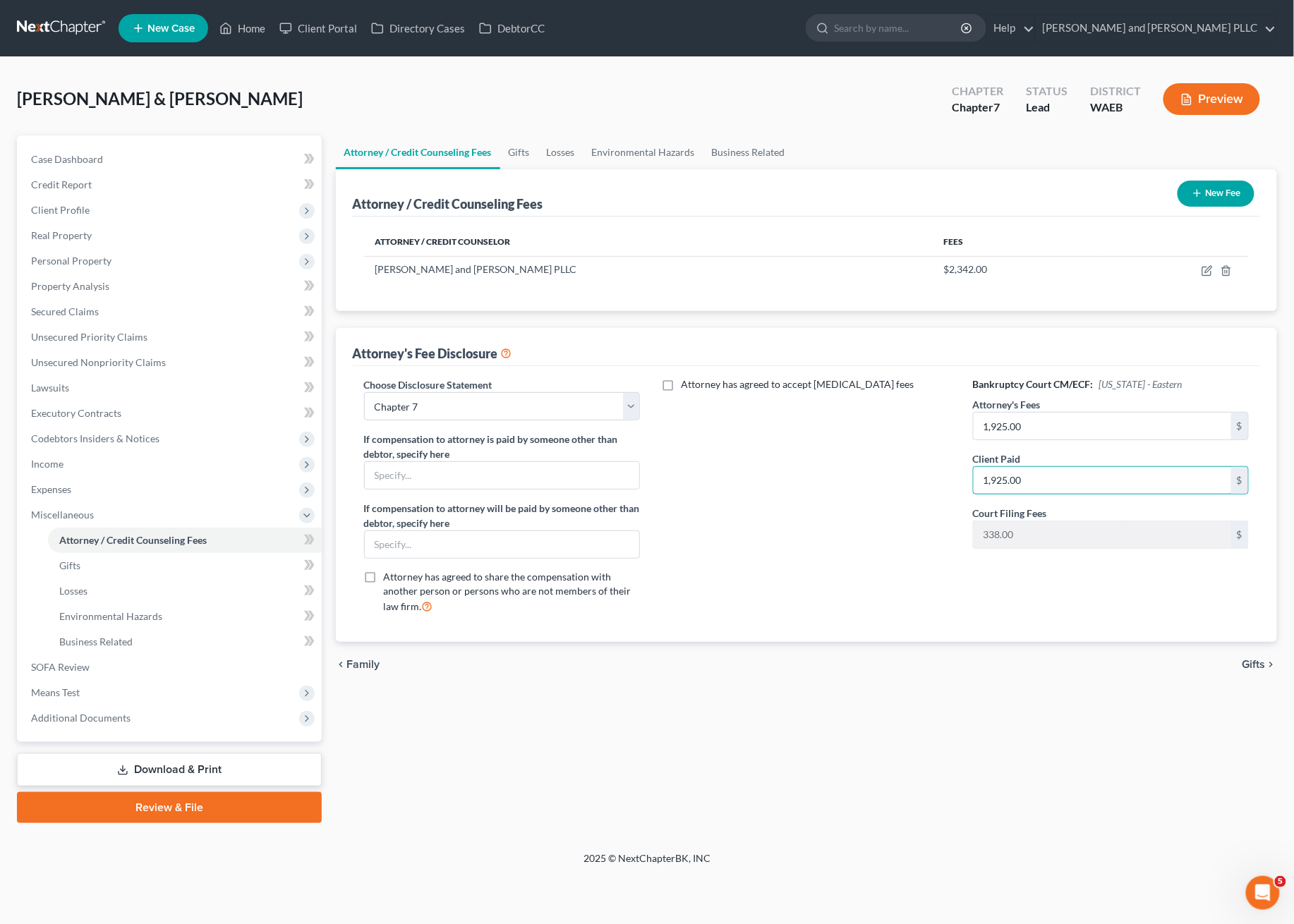
type input "1,925.00"
click at [881, 534] on div "Attorney has agreed to accept [MEDICAL_DATA] fees" at bounding box center [807, 501] width 305 height 248
click at [139, 569] on link "Gifts" at bounding box center [185, 565] width 274 height 26
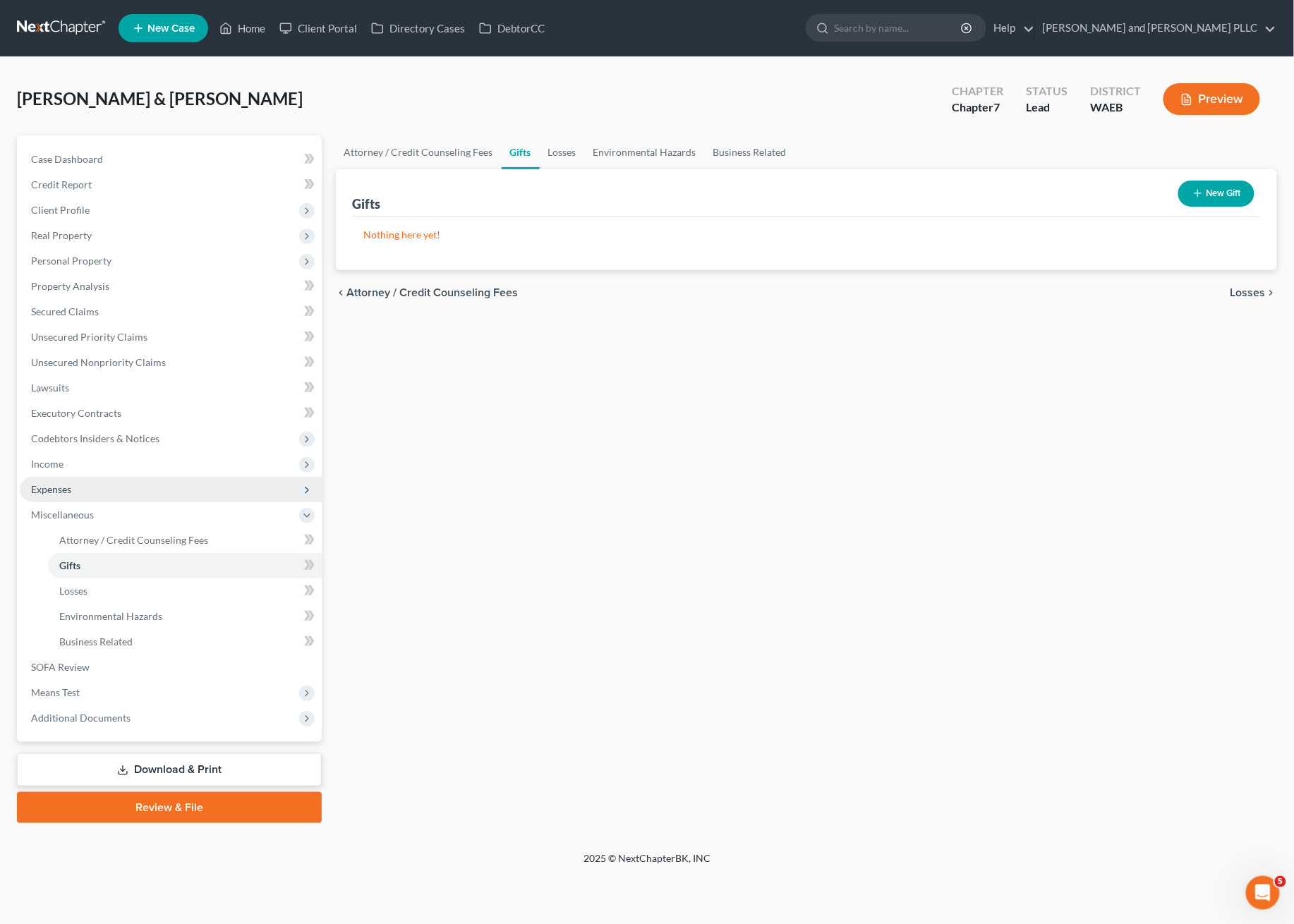
click at [126, 493] on span "Expenses" at bounding box center [171, 490] width 302 height 26
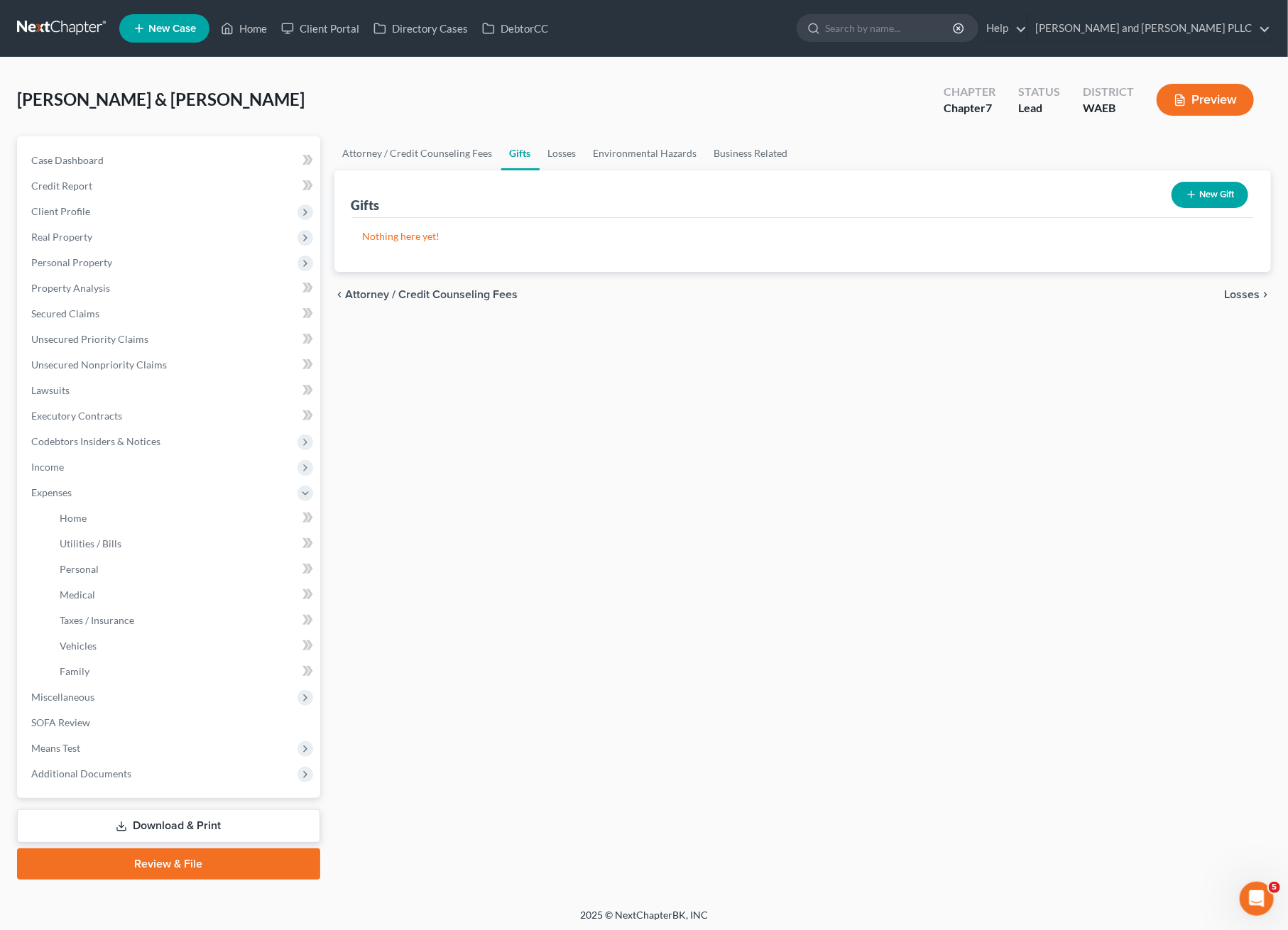
click at [111, 817] on link "Download & Print" at bounding box center [169, 826] width 303 height 33
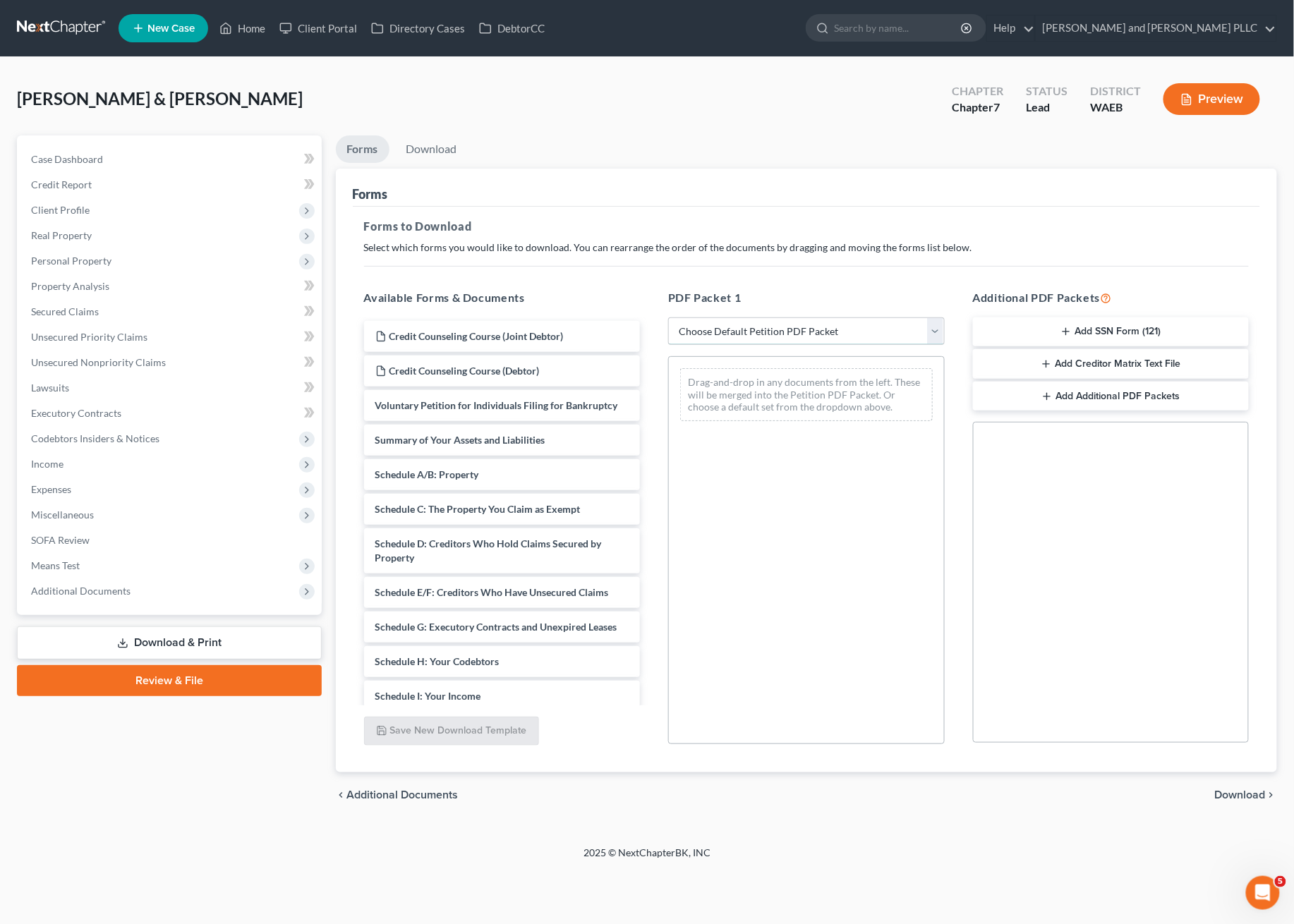
click at [728, 333] on select "Choose Default Petition PDF Packet Complete Bankruptcy Petition (all forms and …" at bounding box center [807, 332] width 276 height 28
select select "0"
click at [668, 318] on select "Choose Default Petition PDF Packet Complete Bankruptcy Petition (all forms and …" at bounding box center [807, 332] width 276 height 28
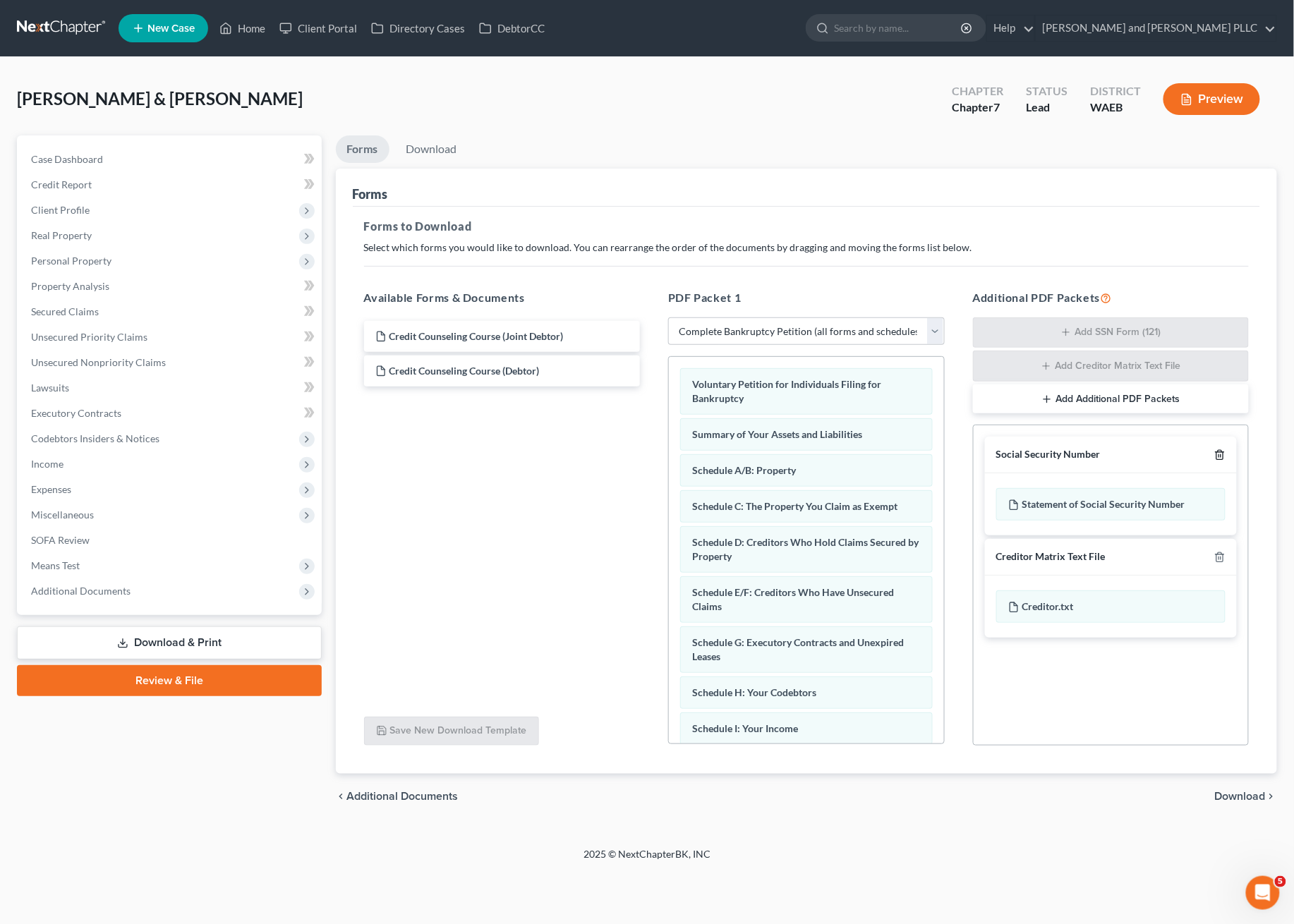
click at [1221, 452] on polyline "button" at bounding box center [1220, 452] width 9 height 0
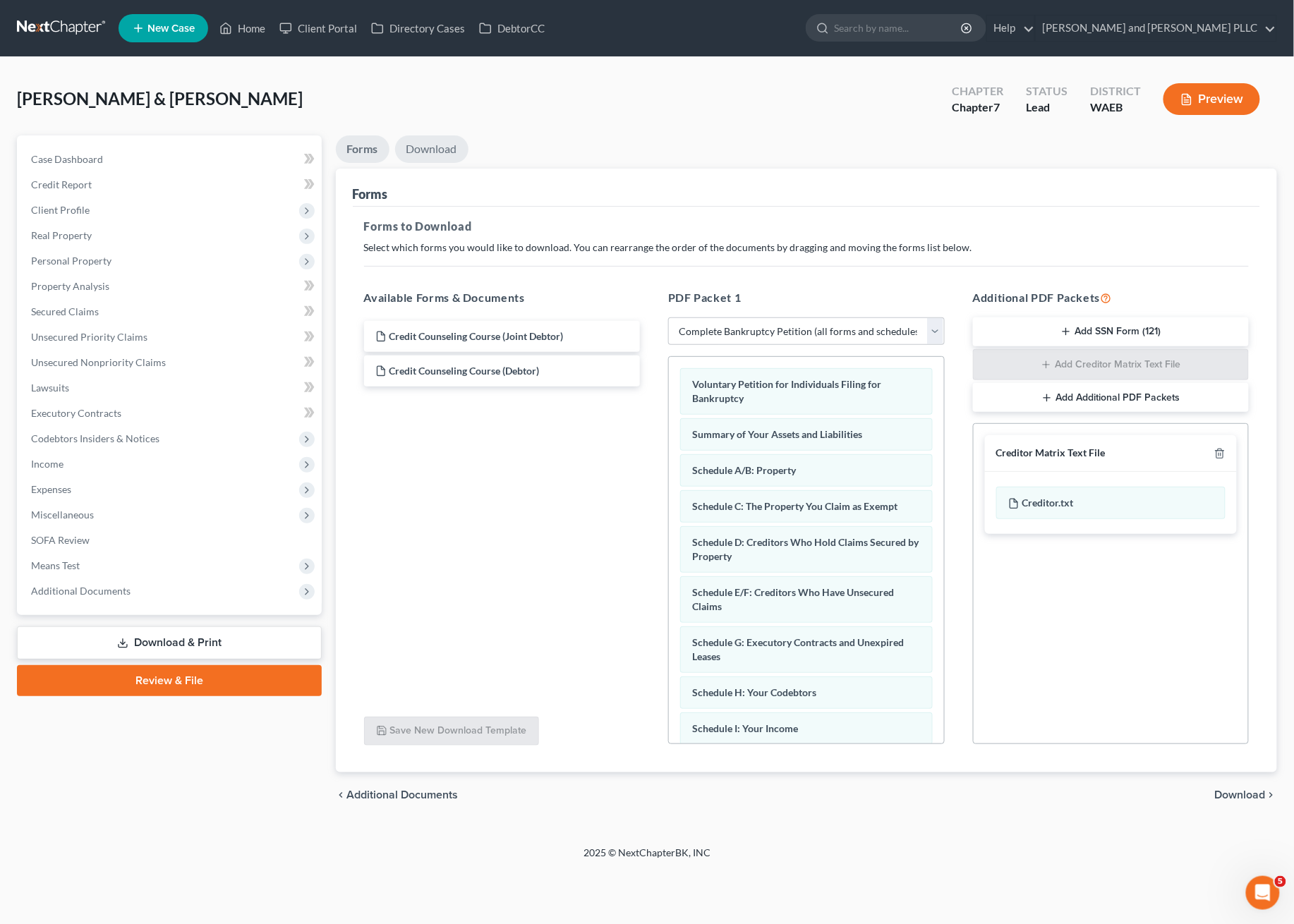
click at [422, 151] on link "Download" at bounding box center [432, 148] width 74 height 27
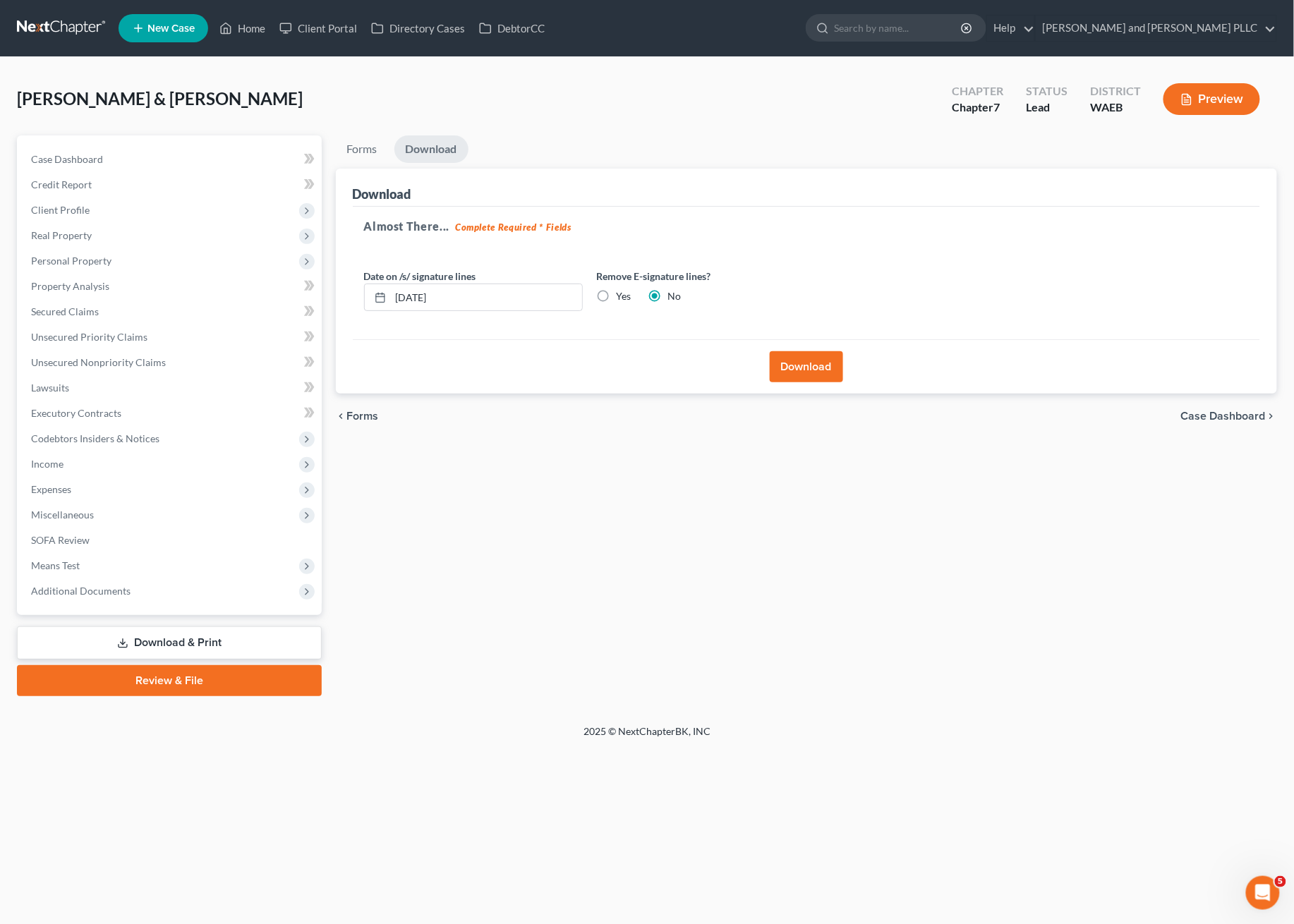
click at [1218, 96] on button "Preview" at bounding box center [1212, 99] width 96 height 32
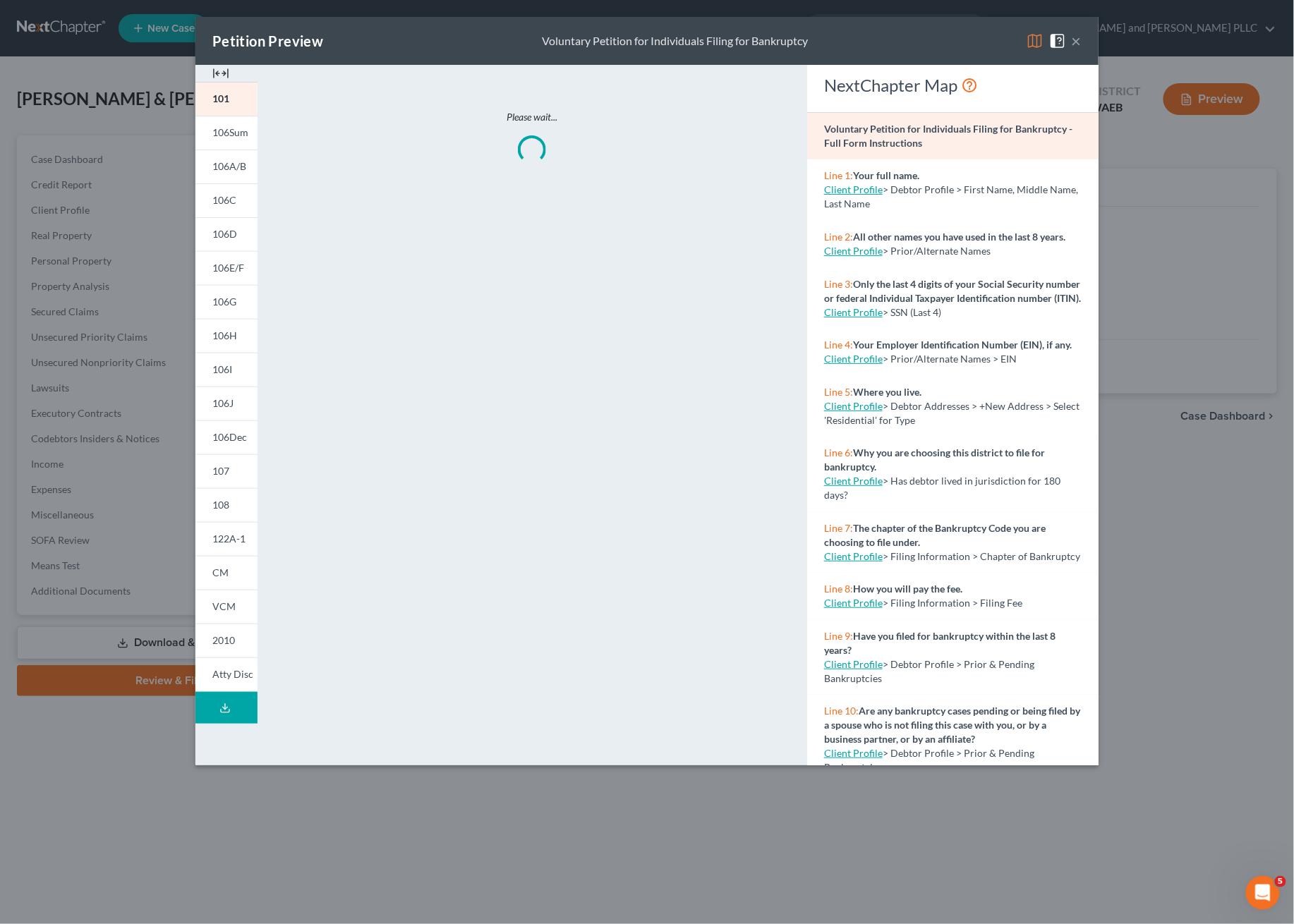
click at [213, 68] on img at bounding box center [221, 73] width 17 height 17
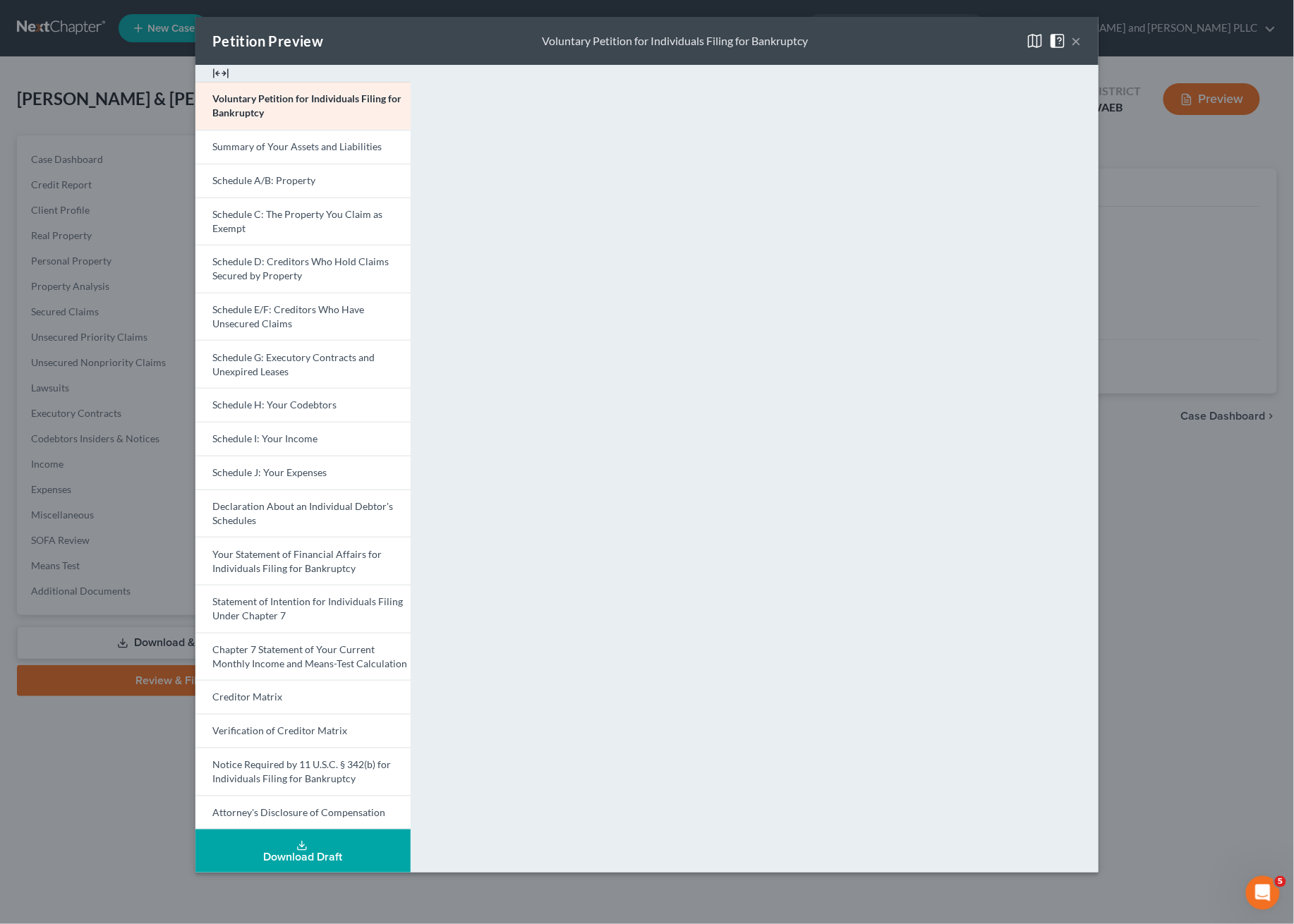
click at [312, 863] on div "Download Draft" at bounding box center [303, 856] width 193 height 11
click at [1076, 38] on button "×" at bounding box center [1076, 40] width 10 height 17
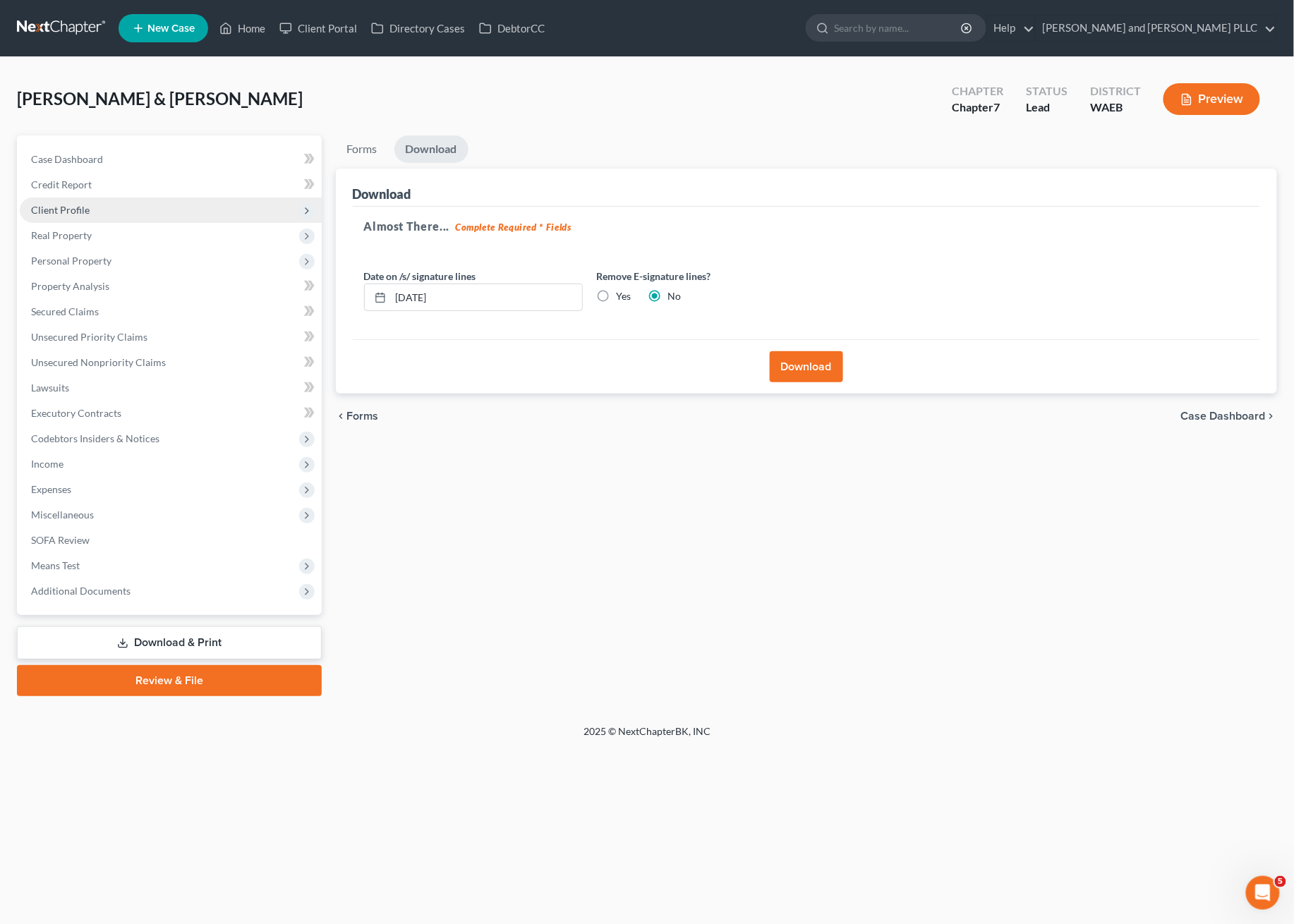
click at [74, 212] on span "Client Profile" at bounding box center [60, 209] width 59 height 12
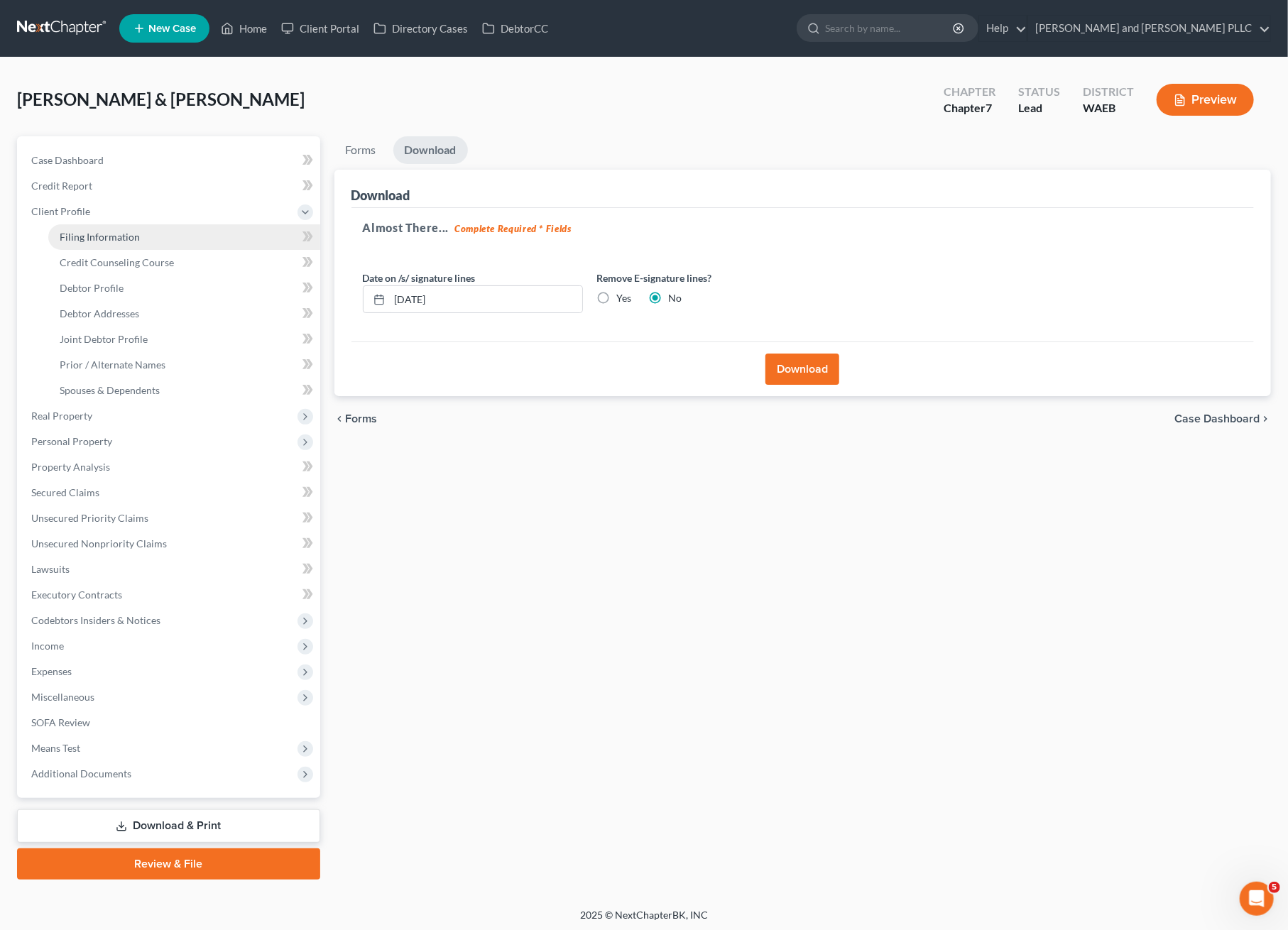
click at [149, 237] on link "Filing Information" at bounding box center [184, 237] width 272 height 26
select select "1"
select select "0"
select select "50"
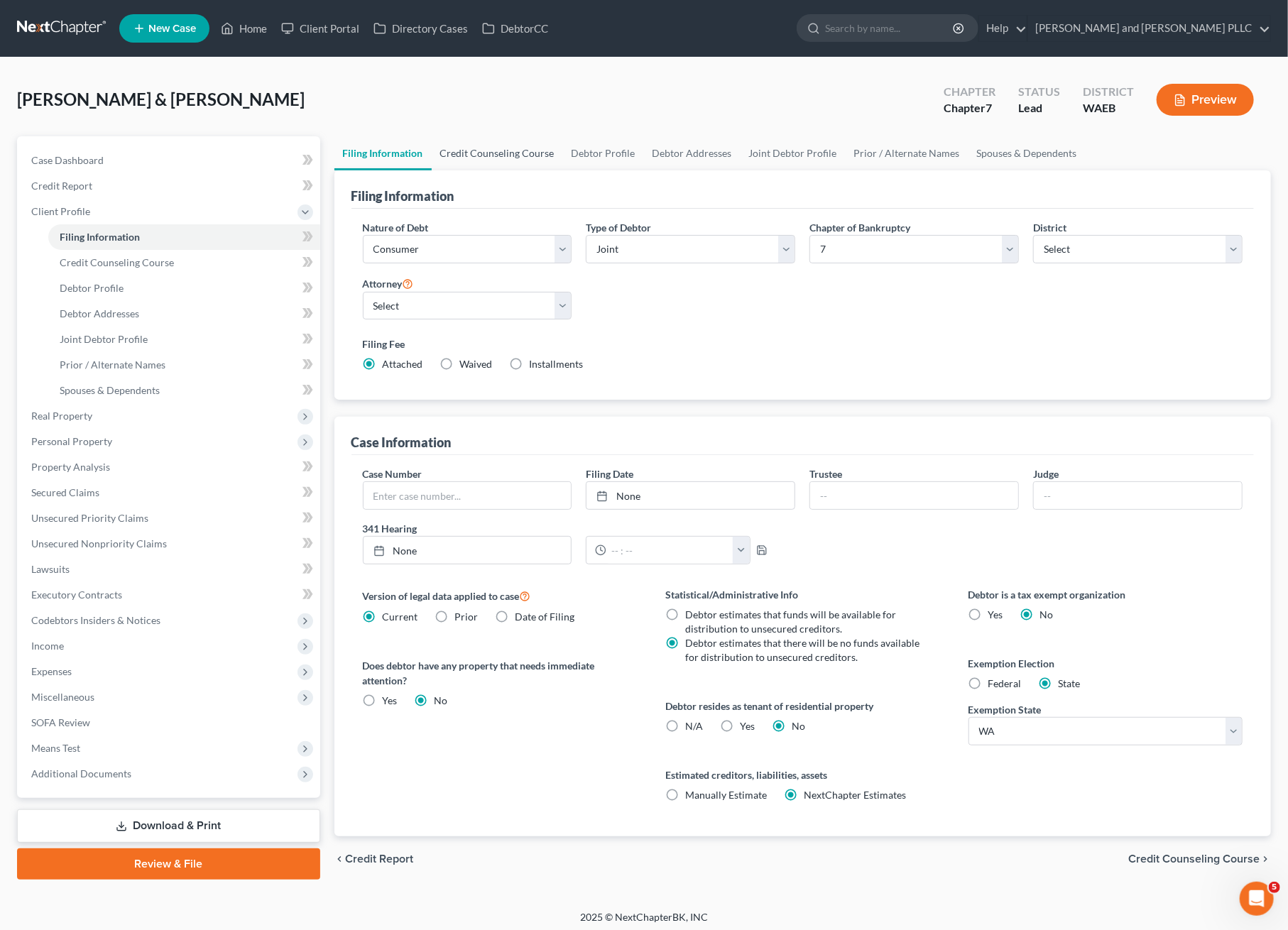
click at [505, 147] on link "Credit Counseling Course" at bounding box center [497, 153] width 132 height 34
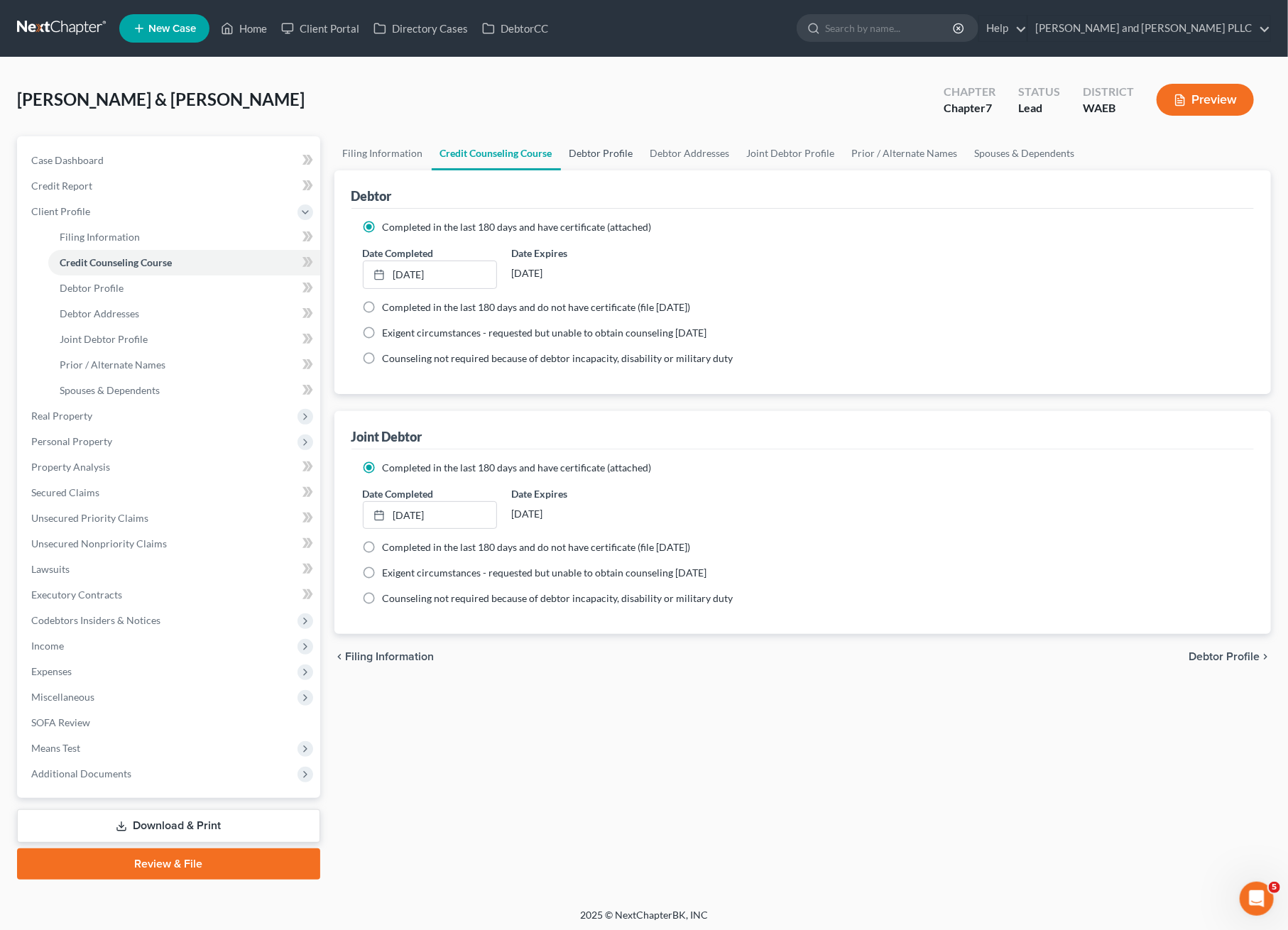
click at [600, 149] on link "Debtor Profile" at bounding box center [601, 153] width 81 height 34
select select "1"
select select "3"
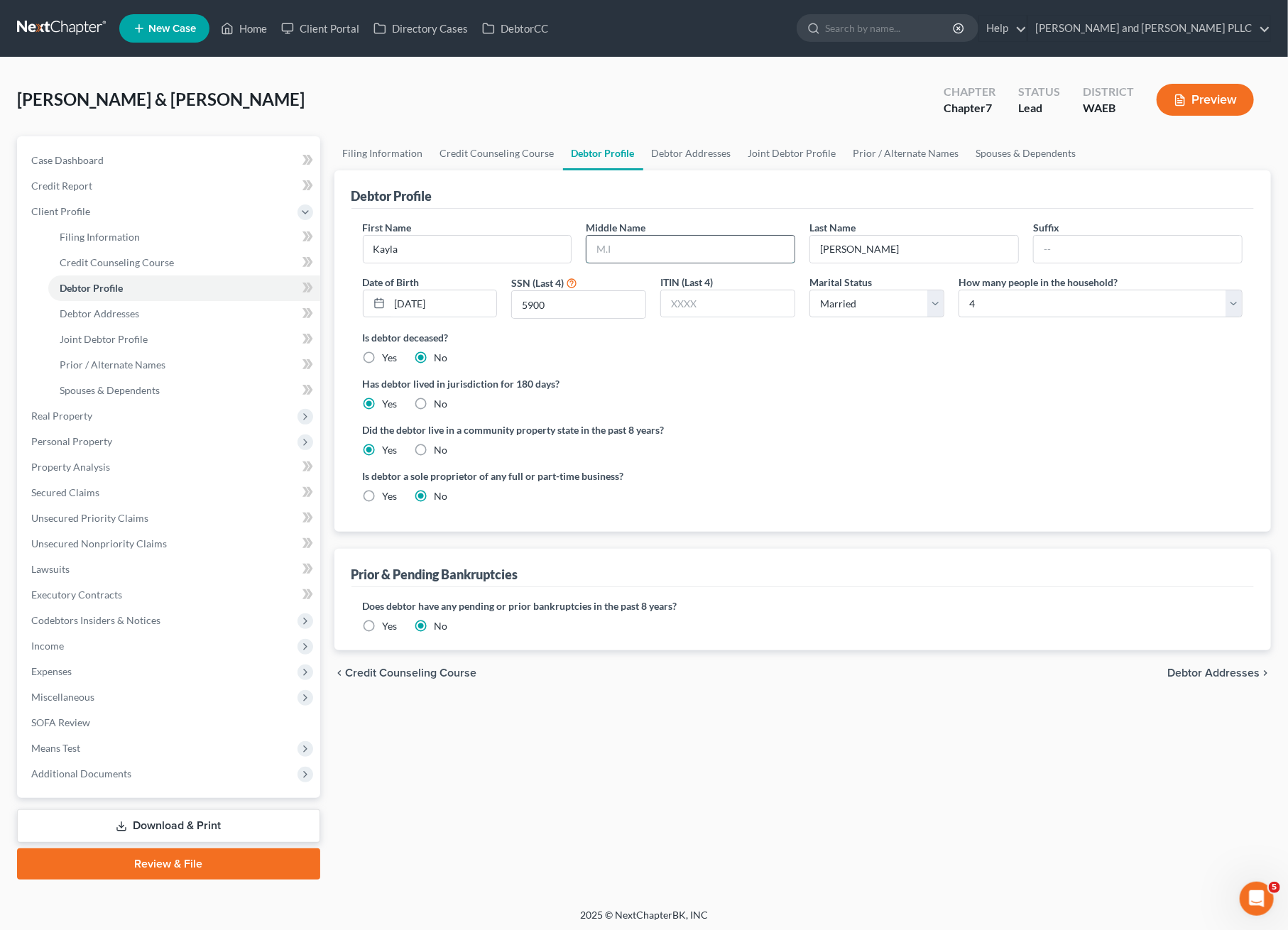
click at [714, 237] on input "text" at bounding box center [690, 249] width 208 height 27
click at [645, 229] on div "Middle Name" at bounding box center [690, 242] width 223 height 44
click at [645, 239] on input "text" at bounding box center [690, 249] width 208 height 27
click at [633, 246] on input "text" at bounding box center [690, 249] width 208 height 27
type input "[PERSON_NAME]"
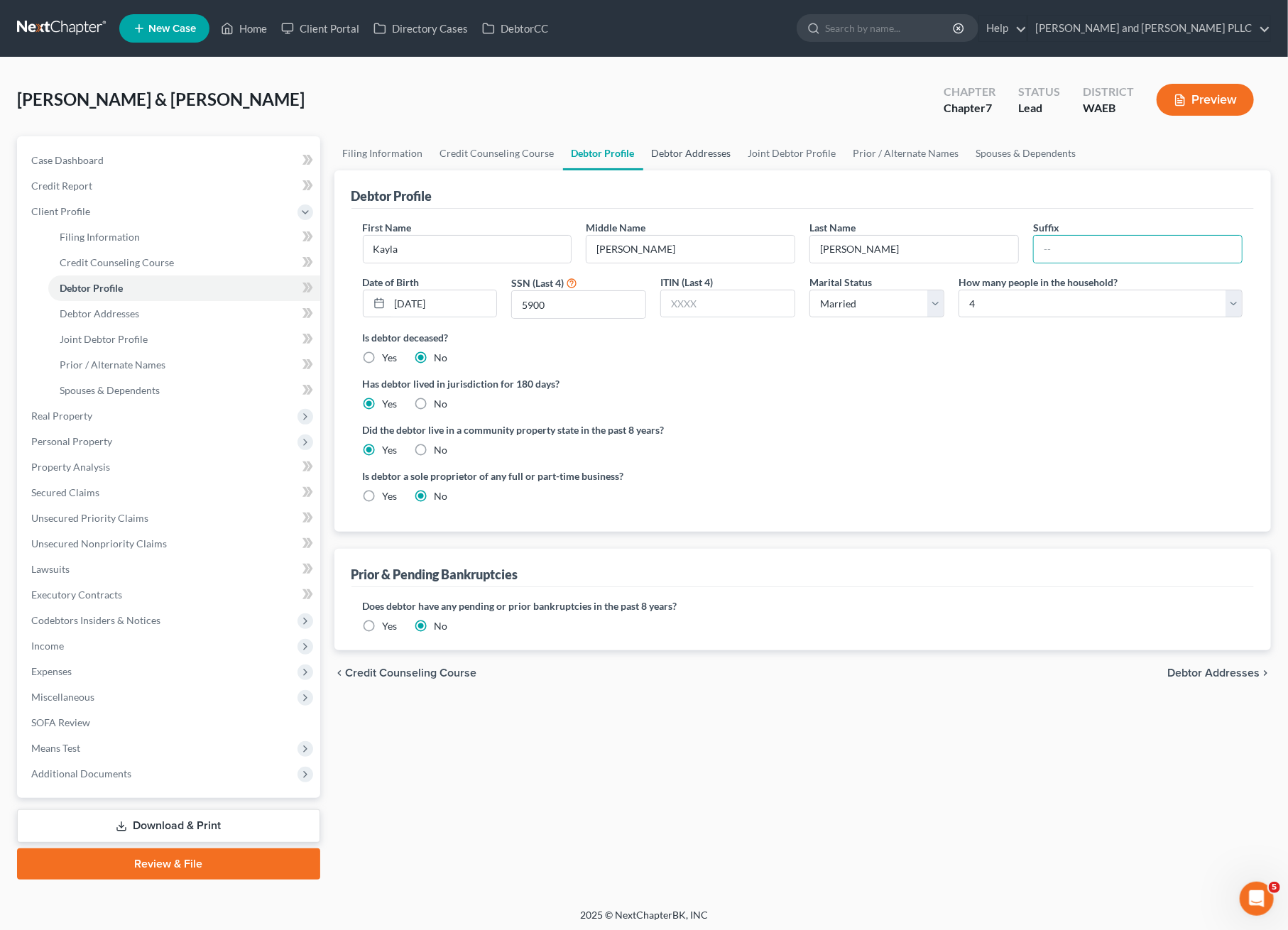
click at [696, 149] on link "Debtor Addresses" at bounding box center [691, 153] width 97 height 34
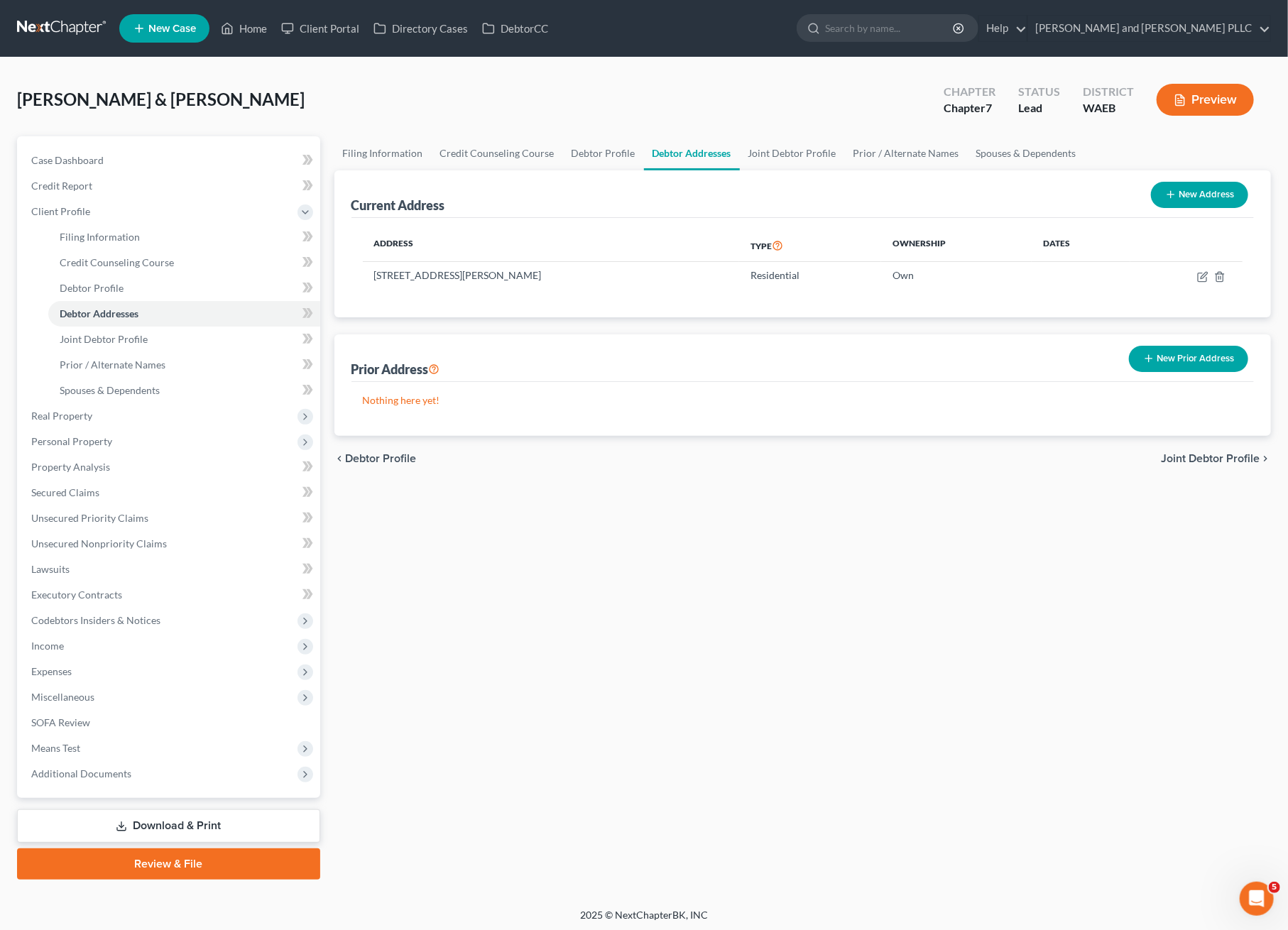
click at [615, 585] on div "Filing Information Credit Counseling Course Debtor Profile Debtor Addresses Joi…" at bounding box center [803, 508] width 951 height 744
click at [750, 152] on link "Joint Debtor Profile" at bounding box center [792, 153] width 105 height 34
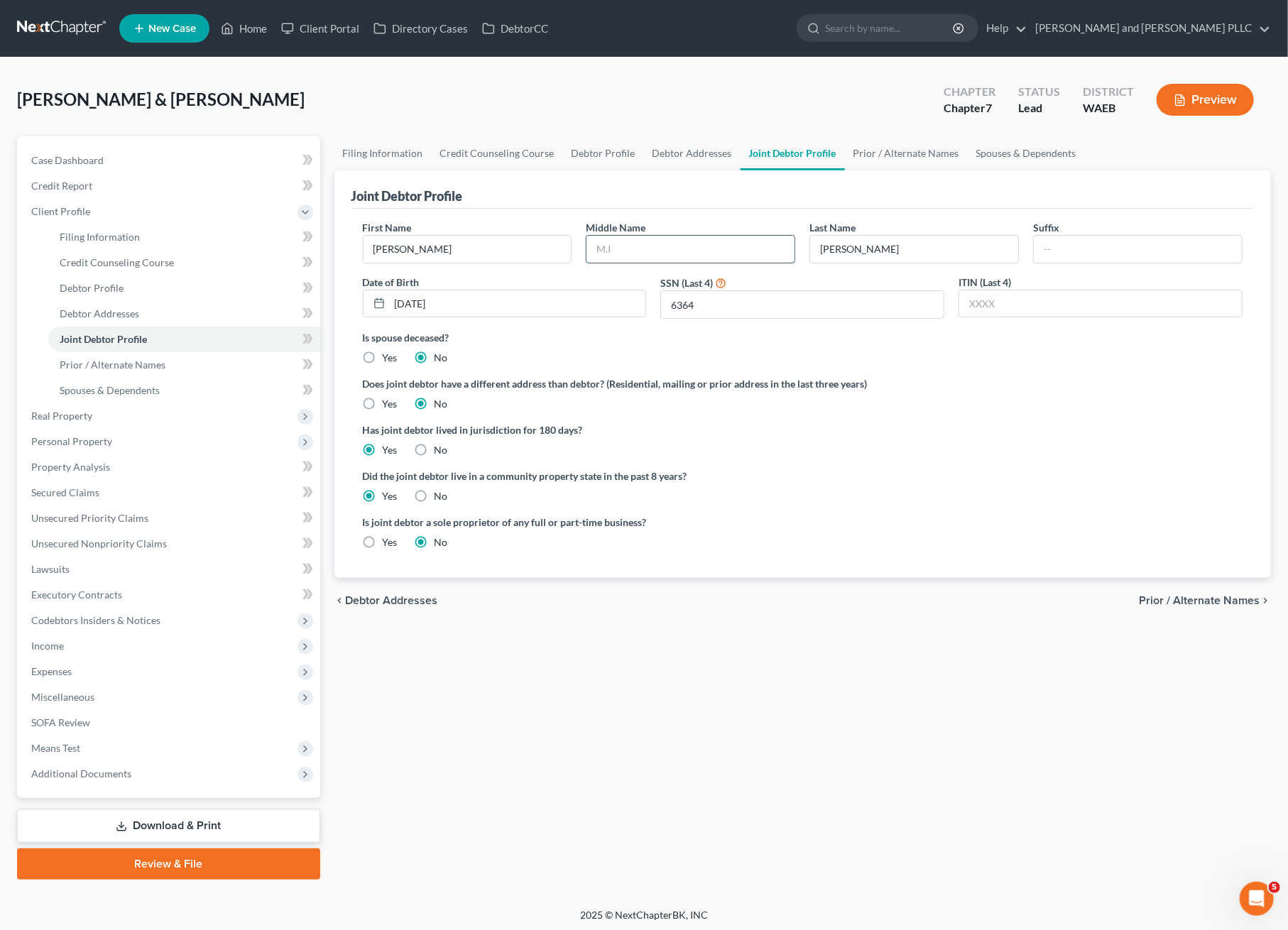
click at [677, 249] on input "text" at bounding box center [690, 249] width 208 height 27
type input "Chase"
click at [1094, 380] on label "Does joint debtor have a different address than debtor? (Residential, mailing o…" at bounding box center [803, 384] width 880 height 15
click at [867, 146] on link "Prior / Alternate Names" at bounding box center [906, 153] width 123 height 34
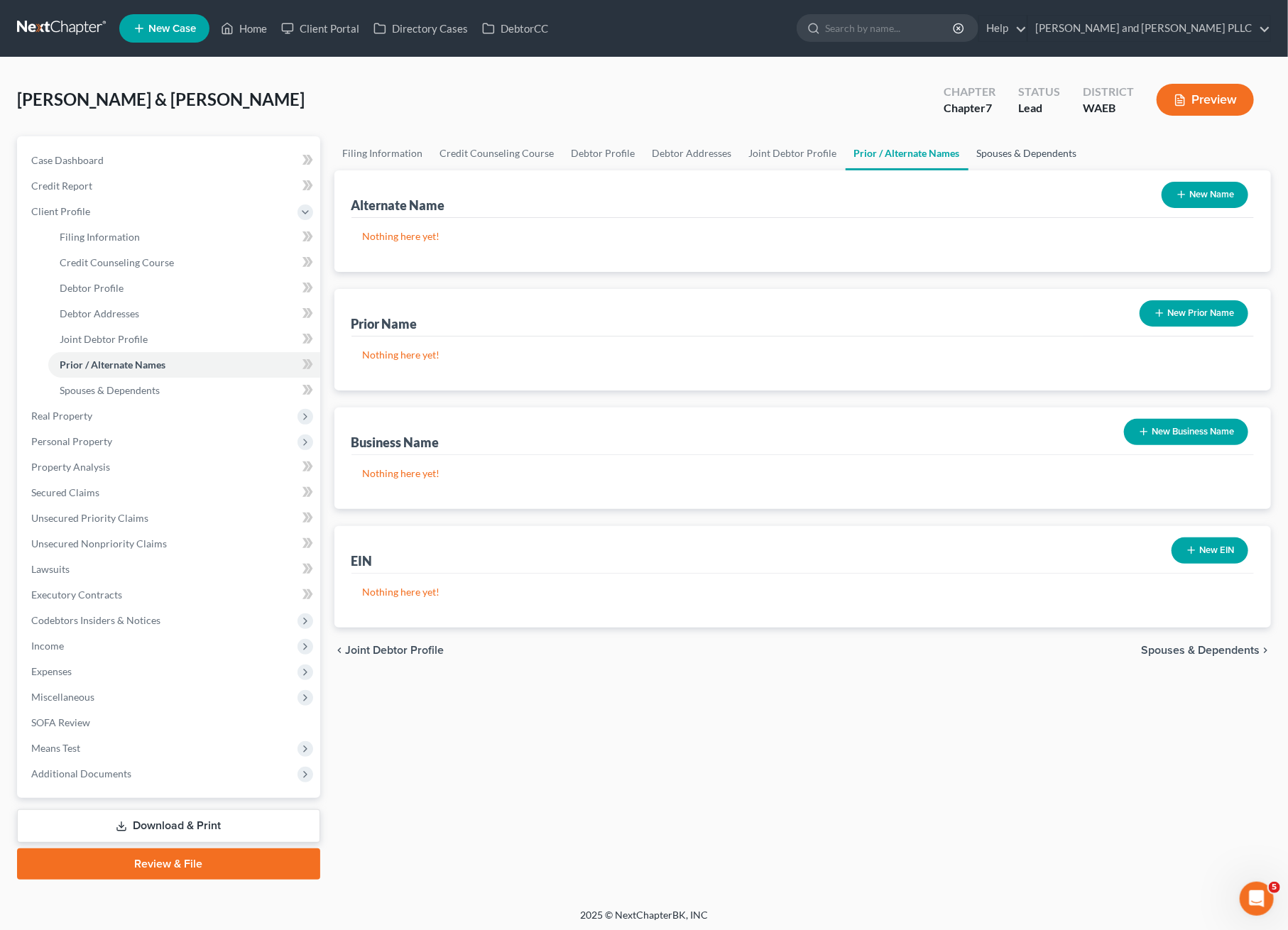
click at [970, 149] on link "Spouses & Dependents" at bounding box center [1027, 153] width 117 height 34
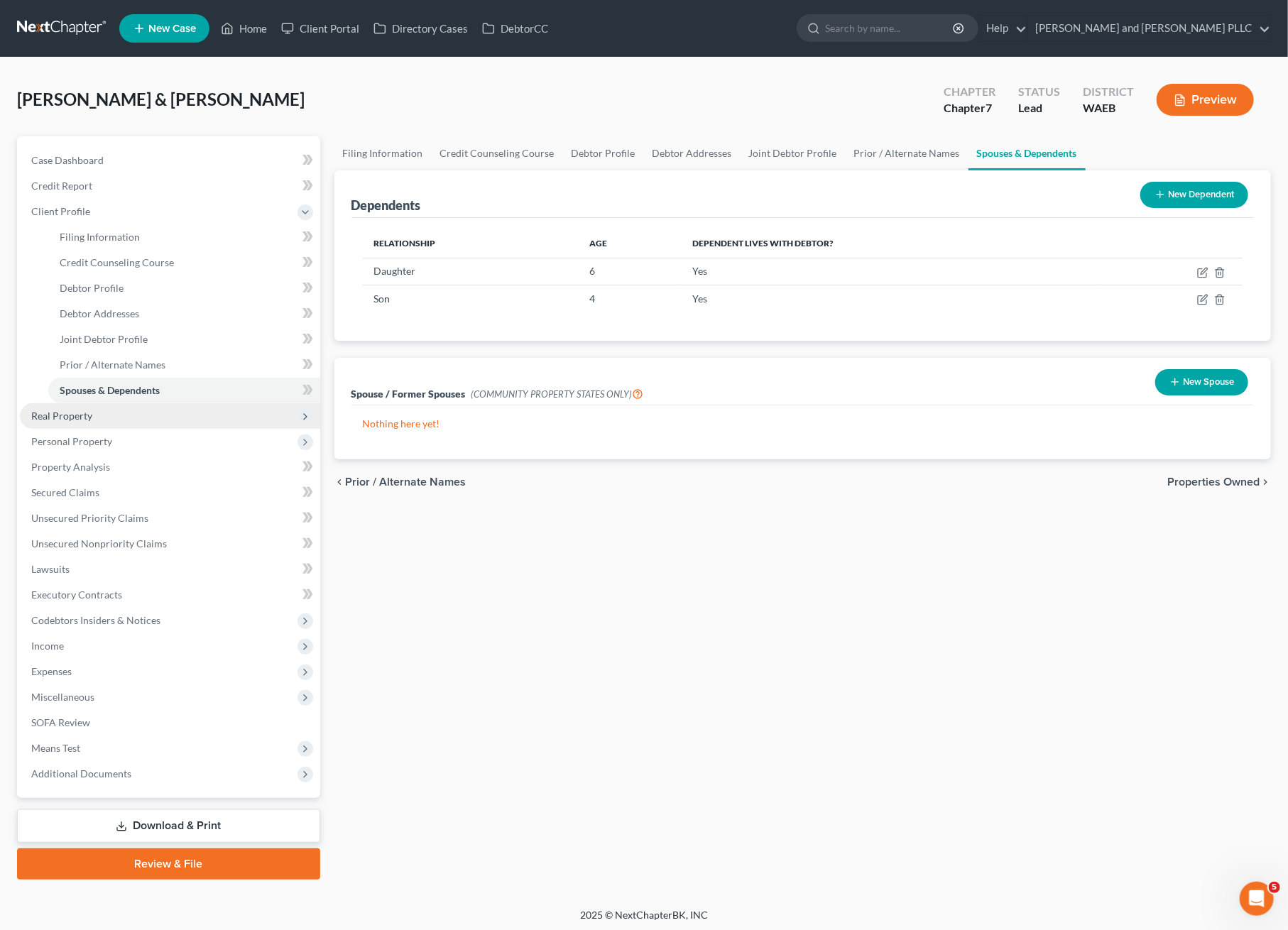
click at [61, 417] on span "Real Property" at bounding box center [61, 416] width 61 height 12
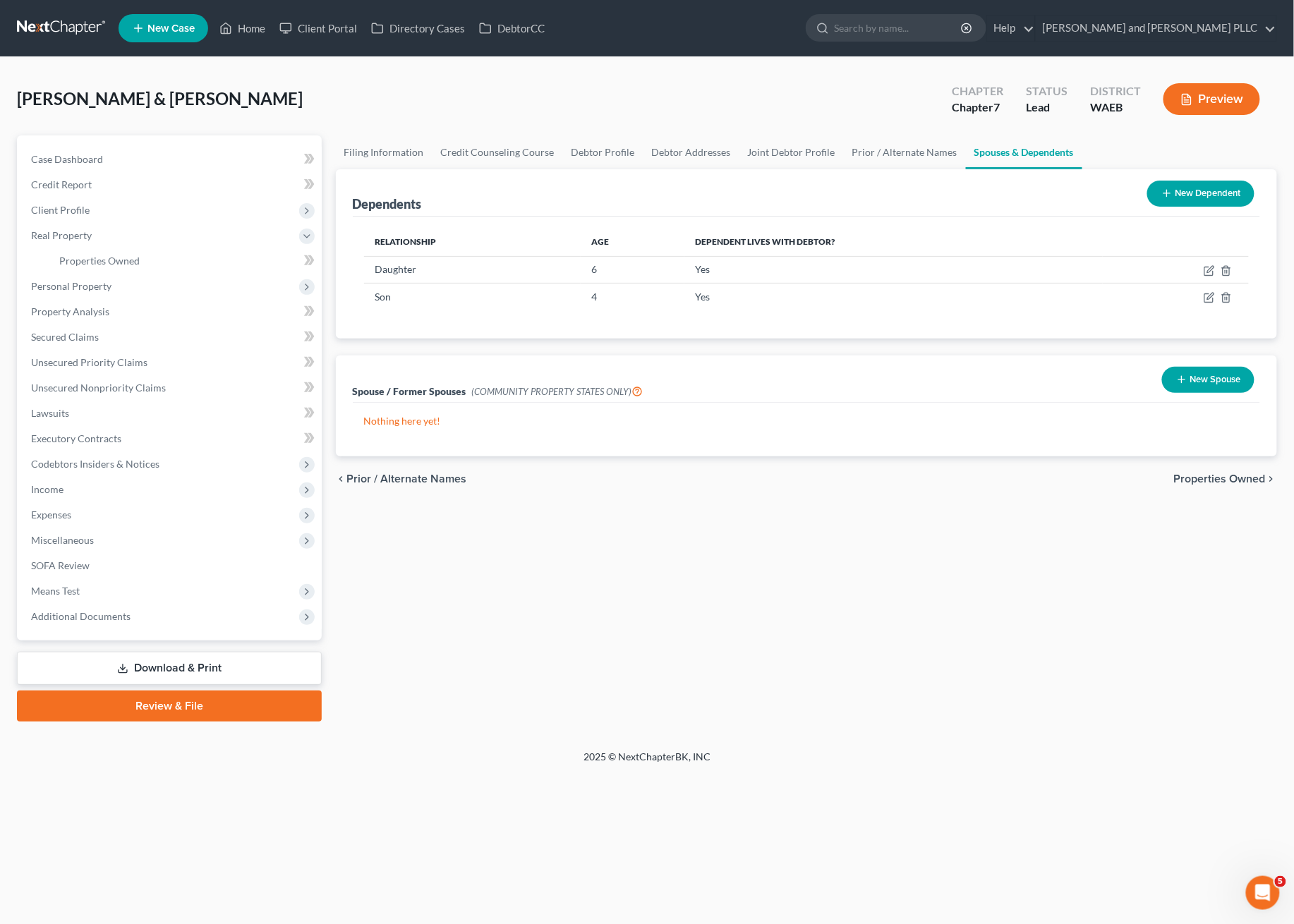
drag, startPoint x: 758, startPoint y: 784, endPoint x: 745, endPoint y: 787, distance: 13.3
click at [759, 787] on div "Home New Case Client Portal Directory Cases DebtorCC [PERSON_NAME] and [PERSON_…" at bounding box center [647, 462] width 1294 height 924
click at [101, 606] on span "Additional Documents" at bounding box center [171, 617] width 302 height 26
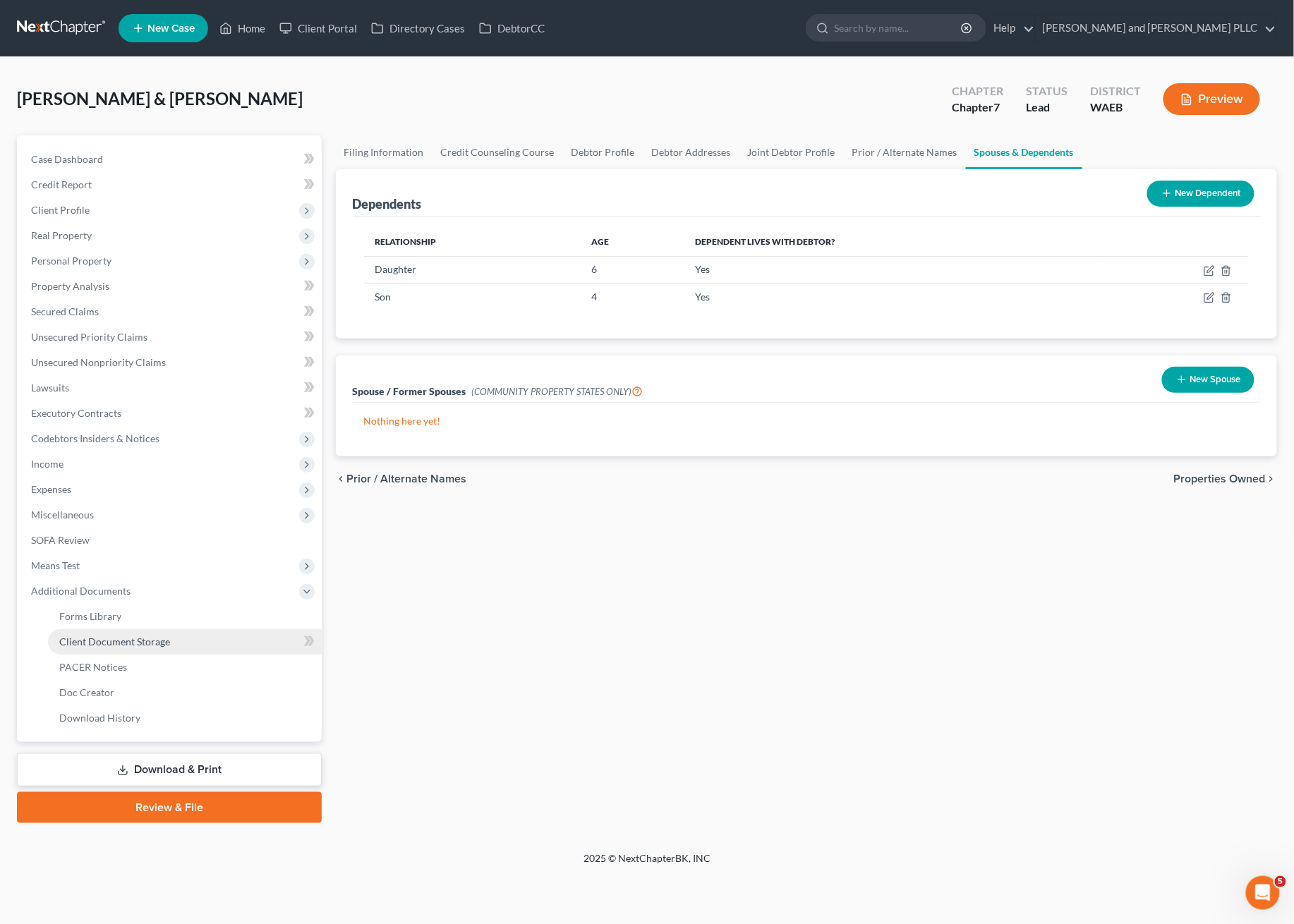
click at [111, 645] on span "Client Document Storage" at bounding box center [115, 642] width 111 height 12
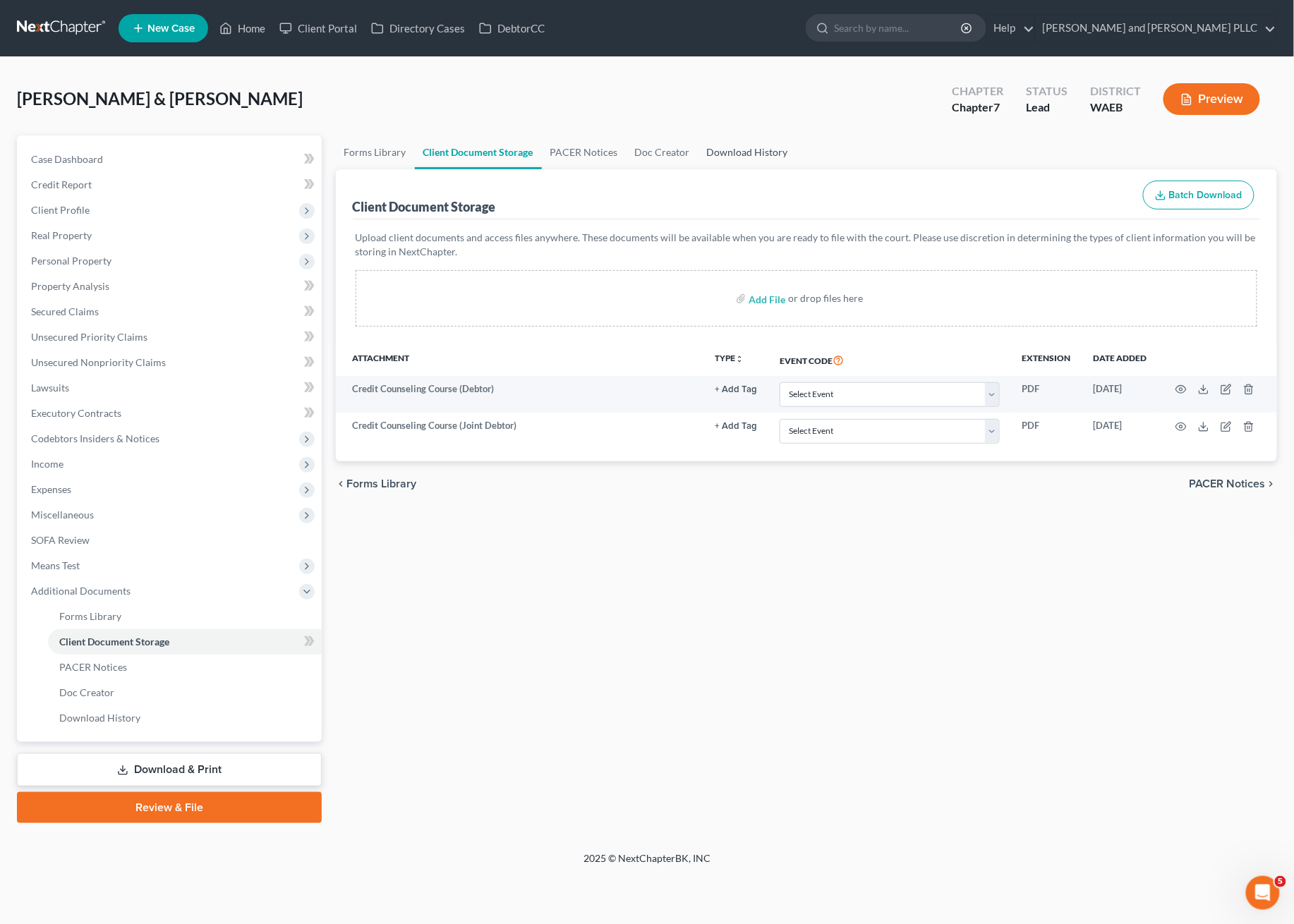
click at [731, 147] on link "Download History" at bounding box center [747, 152] width 98 height 34
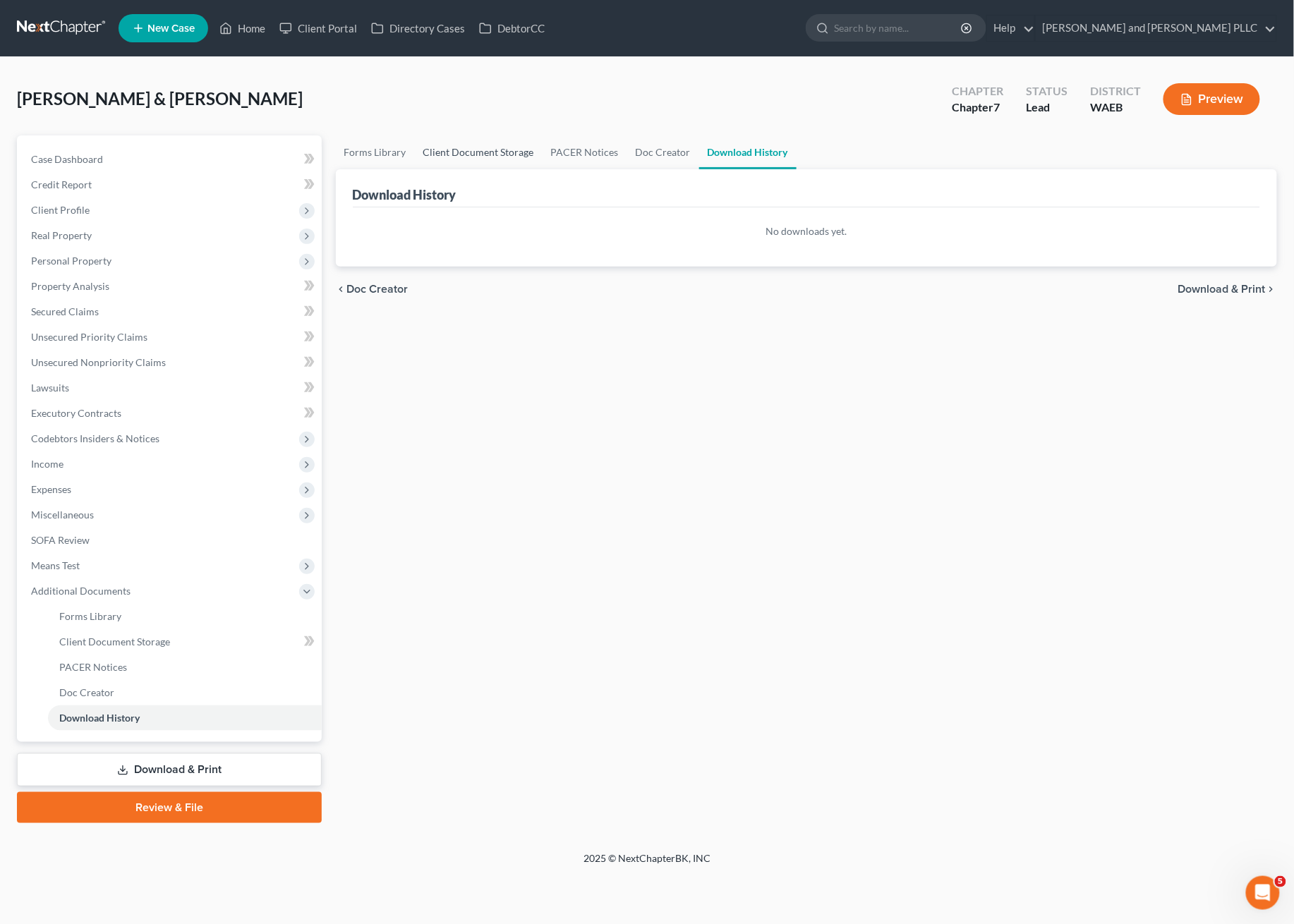
click at [468, 153] on link "Client Document Storage" at bounding box center [479, 152] width 128 height 34
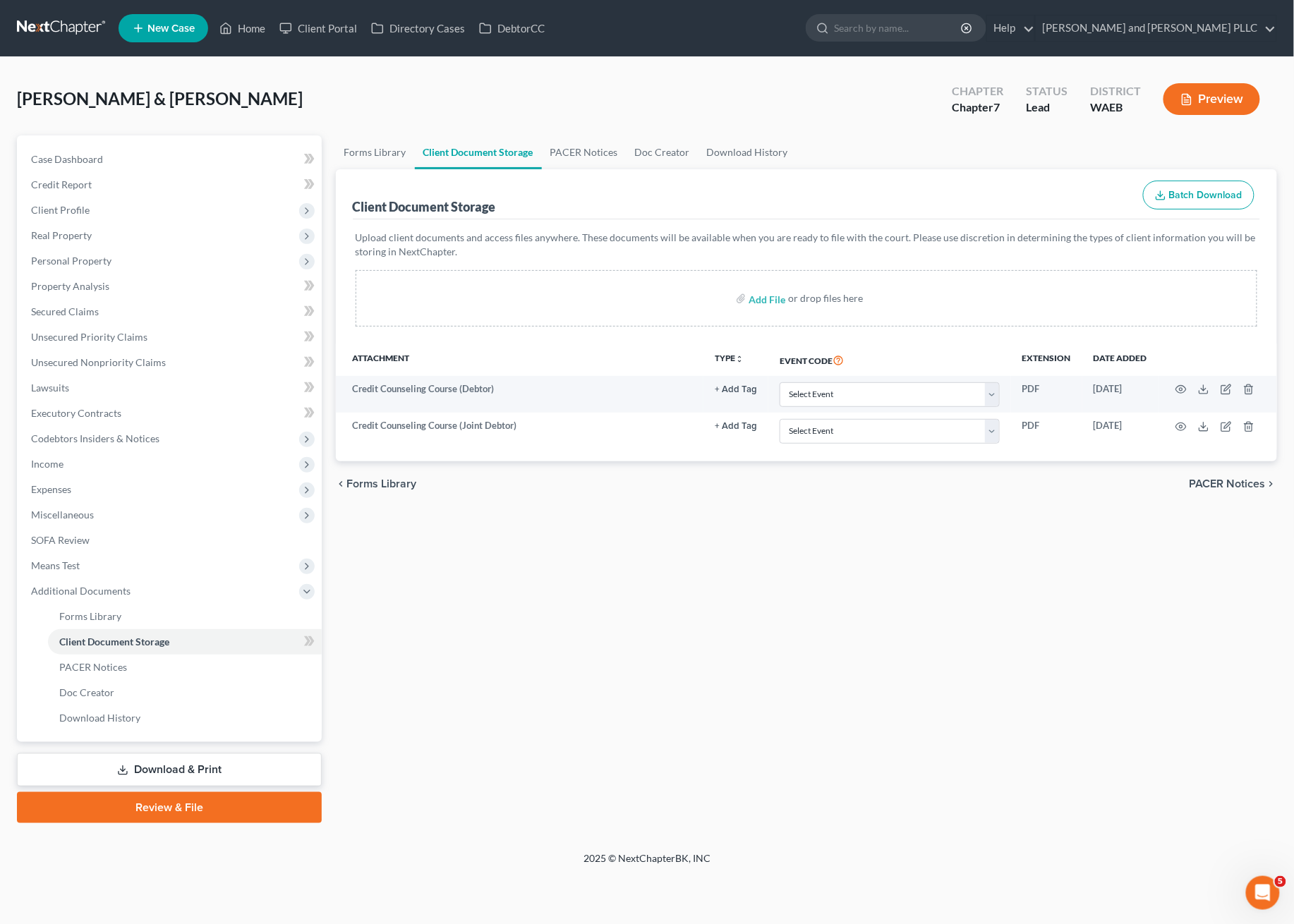
drag, startPoint x: 915, startPoint y: 624, endPoint x: 1285, endPoint y: 467, distance: 401.9
click at [916, 624] on div "Forms Library Client Document Storage PACER Notices Doc Creator Download Histor…" at bounding box center [807, 479] width 956 height 688
drag, startPoint x: 974, startPoint y: 741, endPoint x: 999, endPoint y: 717, distance: 34.7
click at [977, 739] on div "Forms Library Client Document Storage PACER Notices Doc Creator Download Histor…" at bounding box center [807, 479] width 956 height 688
